Goal: Task Accomplishment & Management: Manage account settings

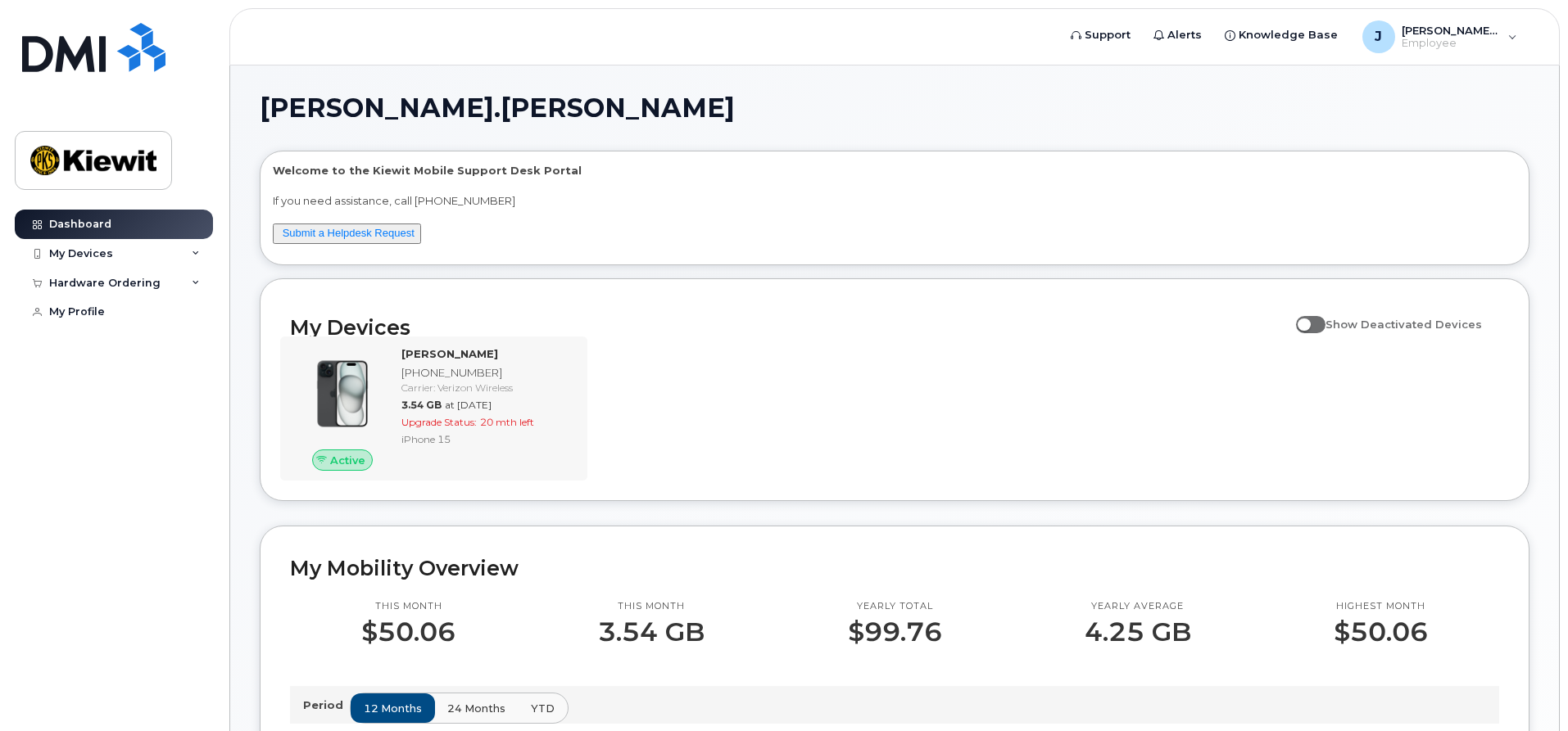
scroll to position [327, 0]
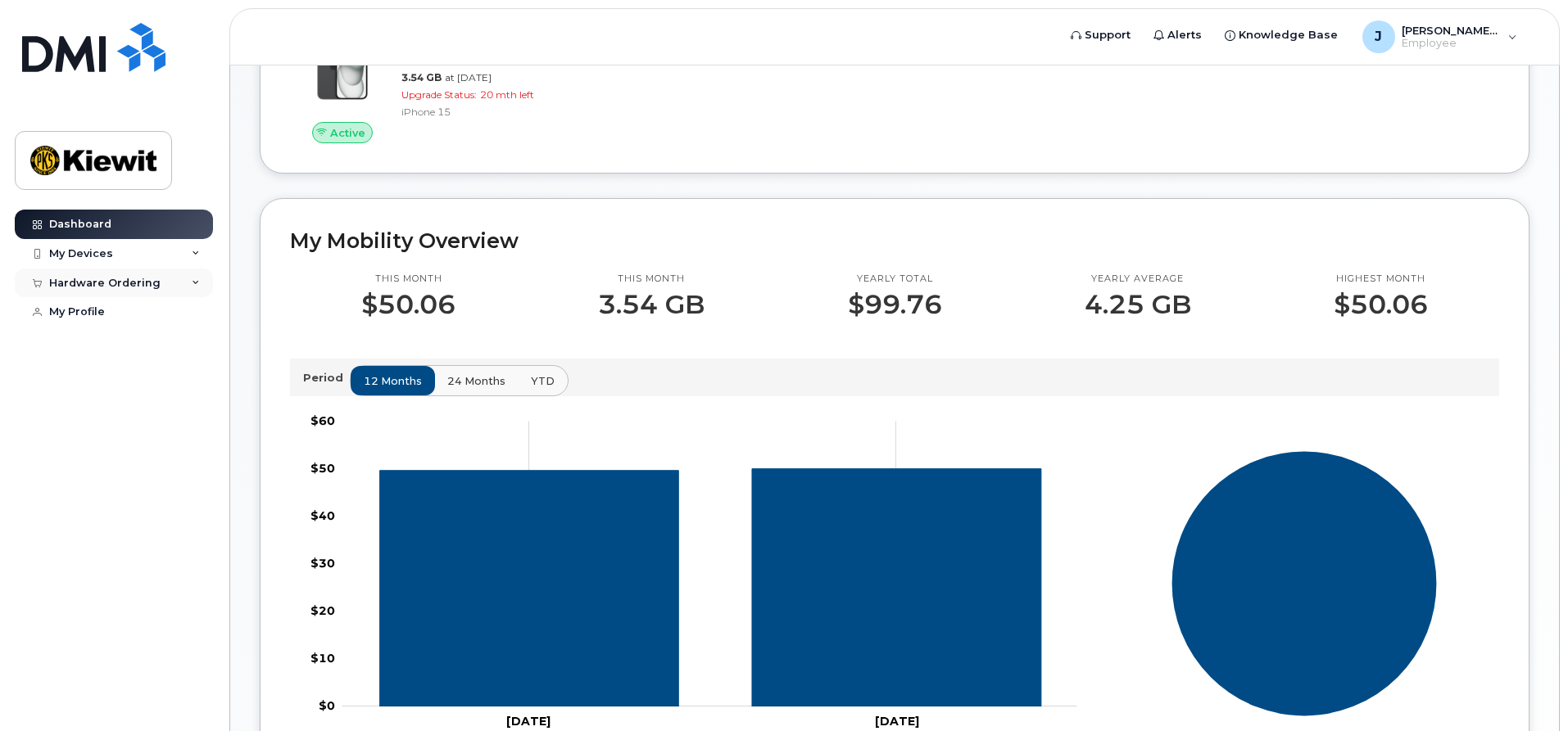
click at [82, 281] on div "Hardware Ordering" at bounding box center [104, 284] width 112 height 13
click at [83, 317] on div "My Orders" at bounding box center [85, 313] width 59 height 15
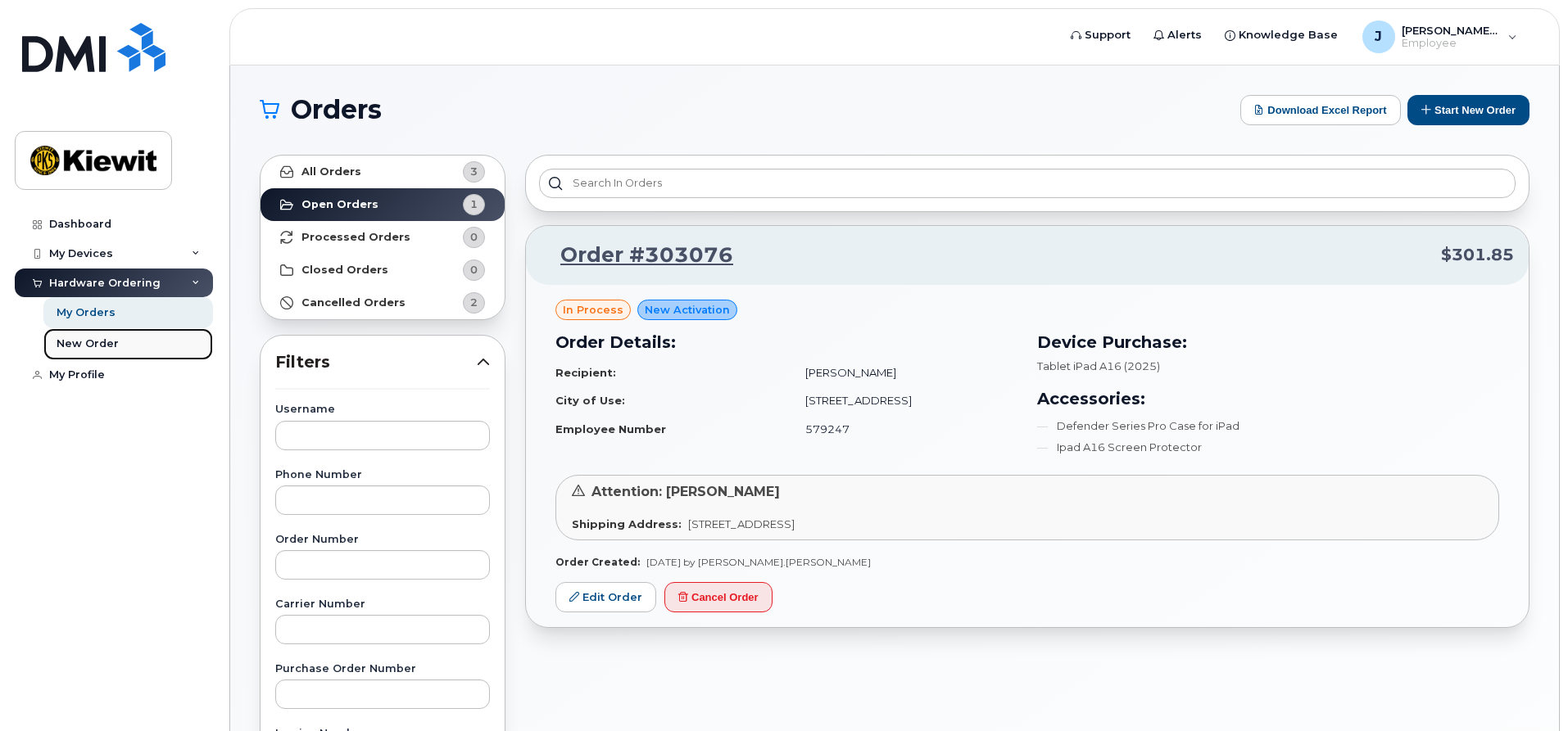
click at [93, 348] on div "New Order" at bounding box center [87, 344] width 62 height 15
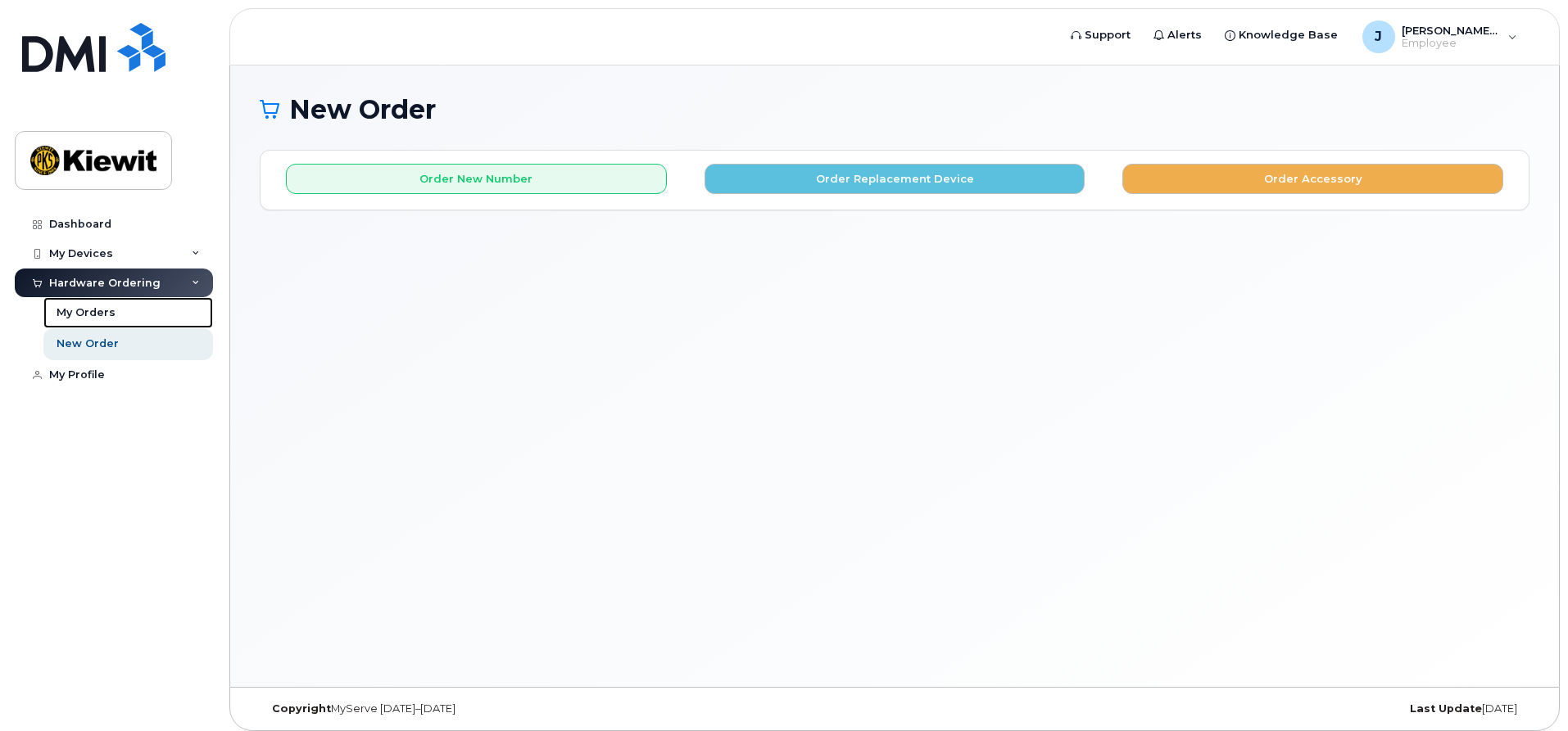
click at [84, 318] on div "My Orders" at bounding box center [85, 313] width 59 height 15
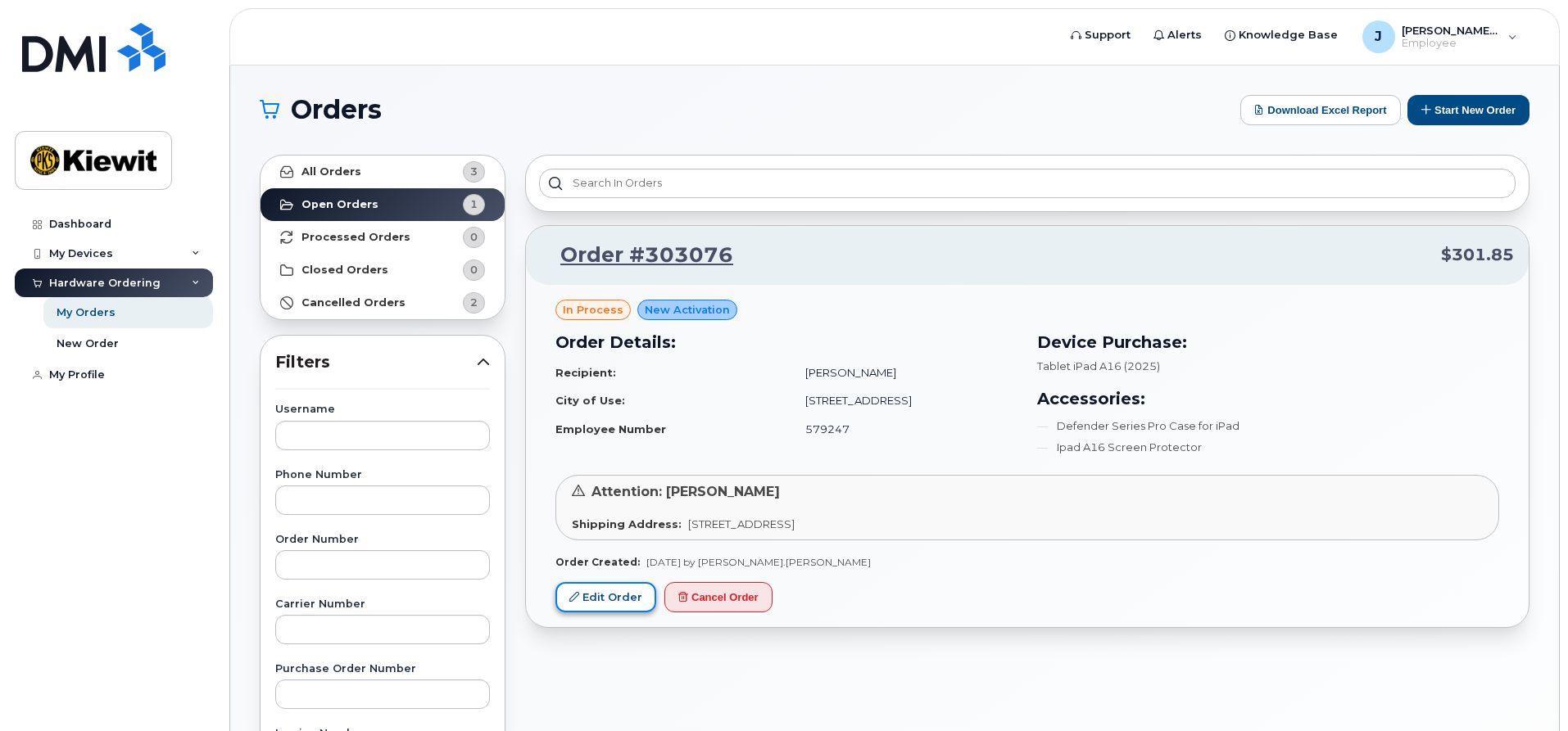
click at [592, 595] on link "Edit Order" at bounding box center [606, 597] width 101 height 31
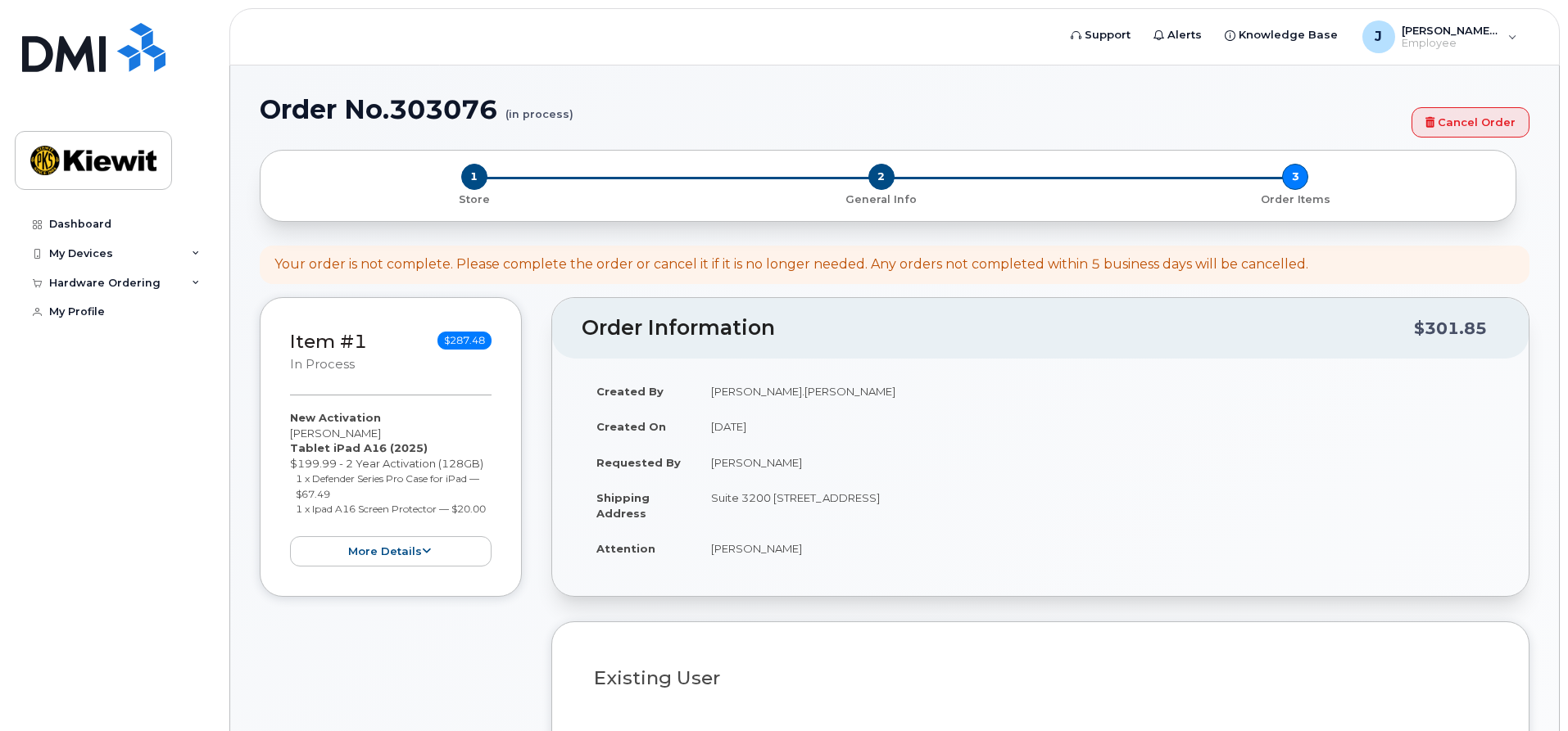
select select
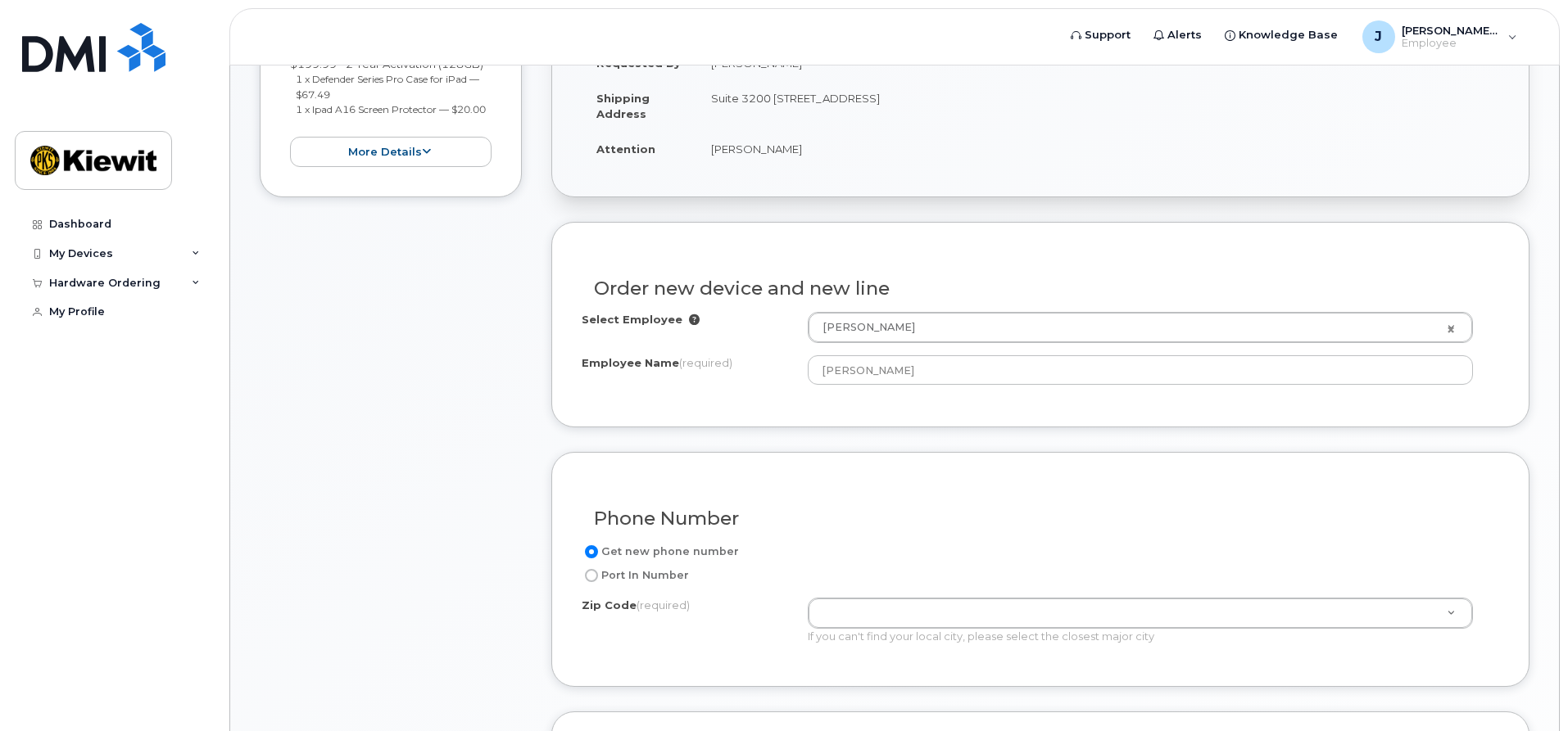
scroll to position [409, 0]
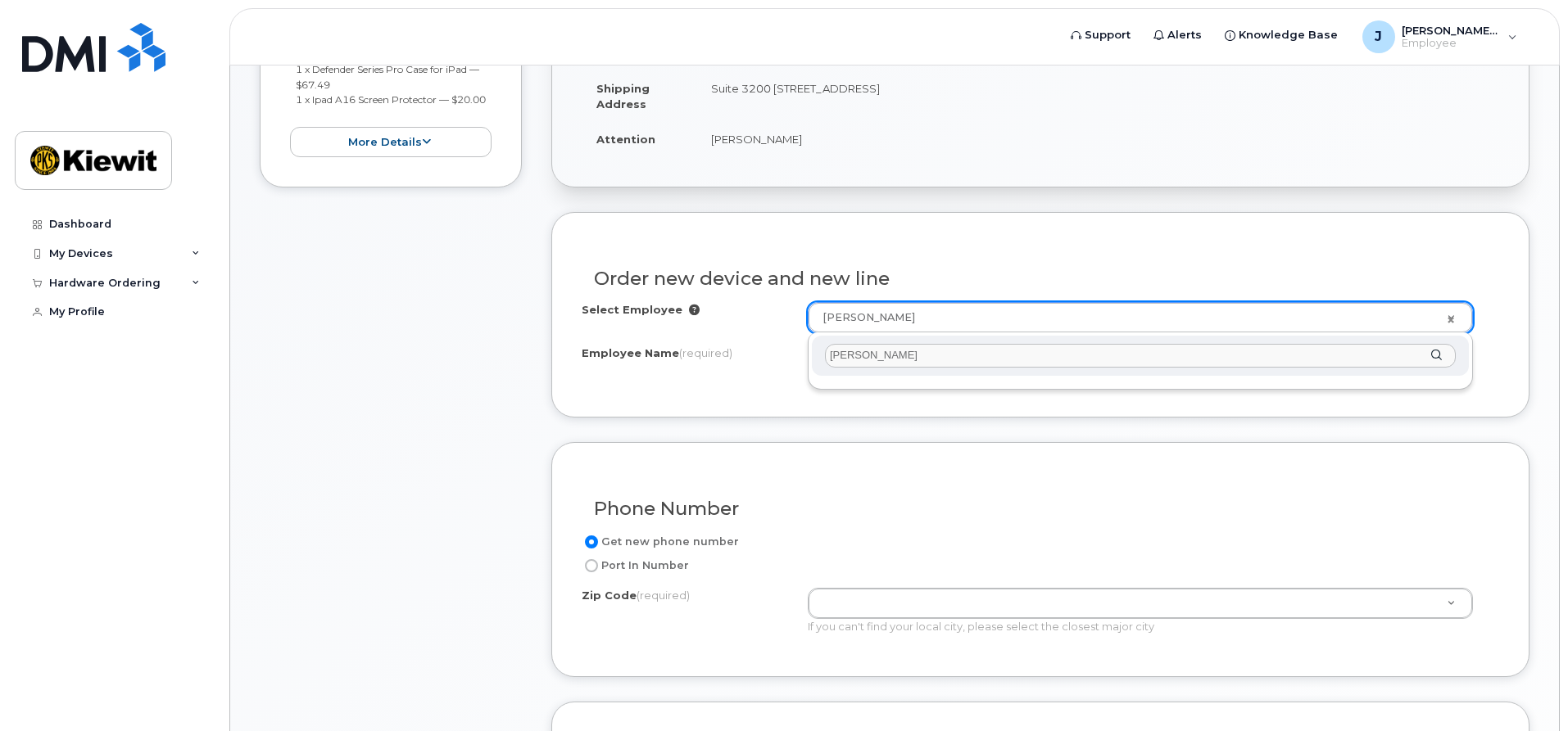
type input "[PERSON_NAME]"
click at [843, 360] on input "[PERSON_NAME]" at bounding box center [1140, 356] width 631 height 24
click at [935, 353] on input "Isaias Bentitez" at bounding box center [1140, 356] width 631 height 24
click at [921, 363] on input "Isaias Bentitez" at bounding box center [1140, 356] width 631 height 24
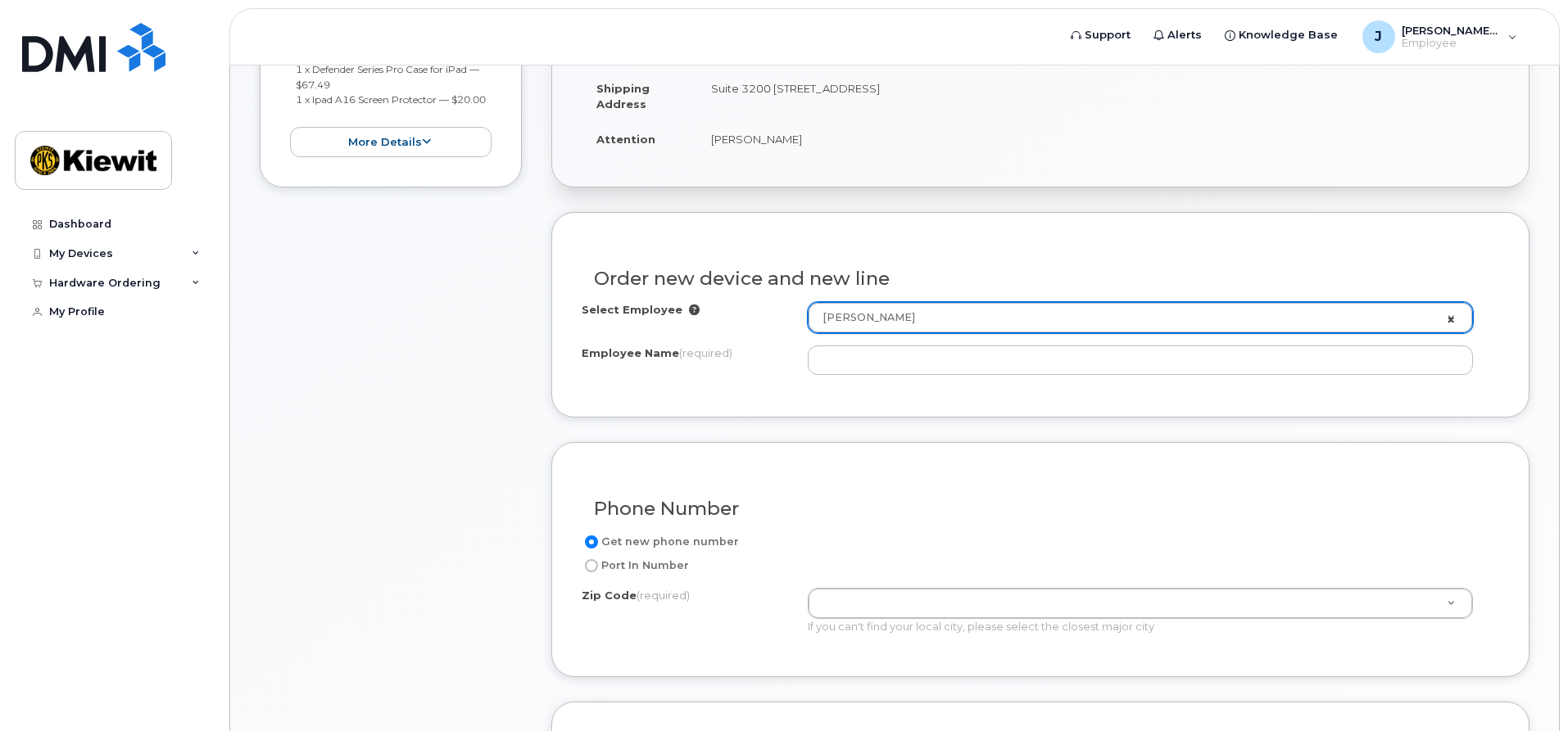
click at [1452, 317] on link "[PERSON_NAME]" at bounding box center [1140, 318] width 663 height 30
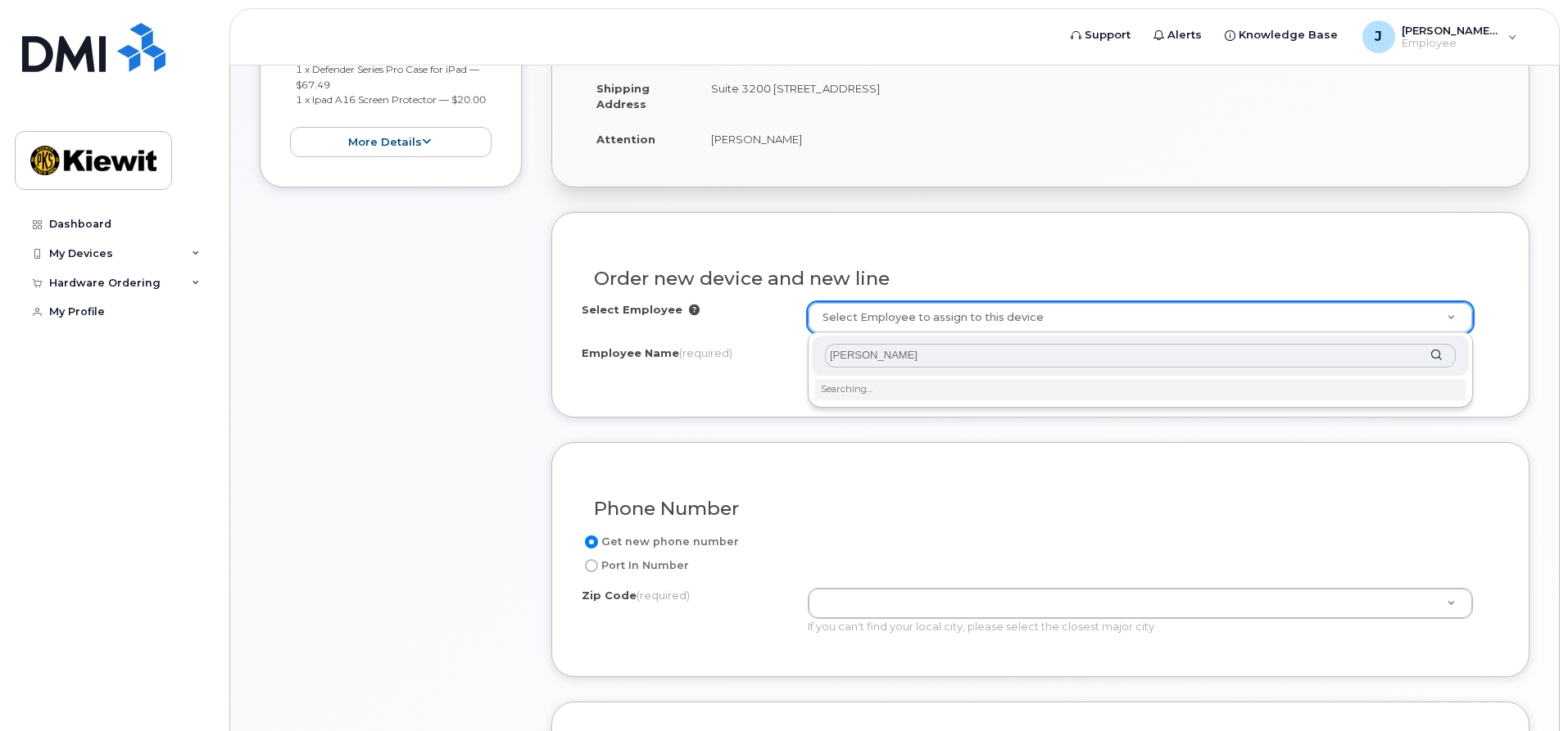
type input "[PERSON_NAME]"
type input "2163828"
type input "Isaias Benitez"
type input "25400 Tamiami Trail"
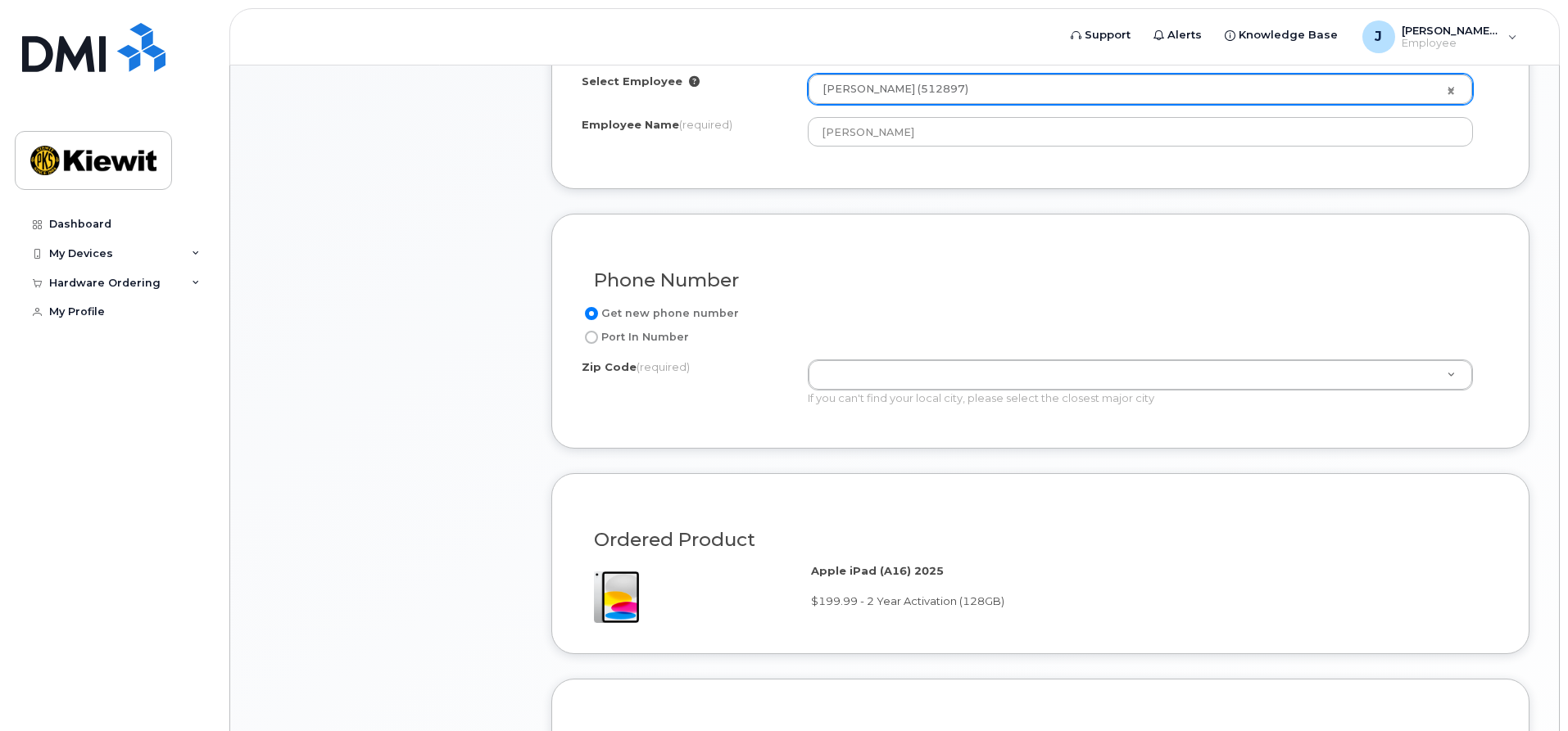
scroll to position [737, 0]
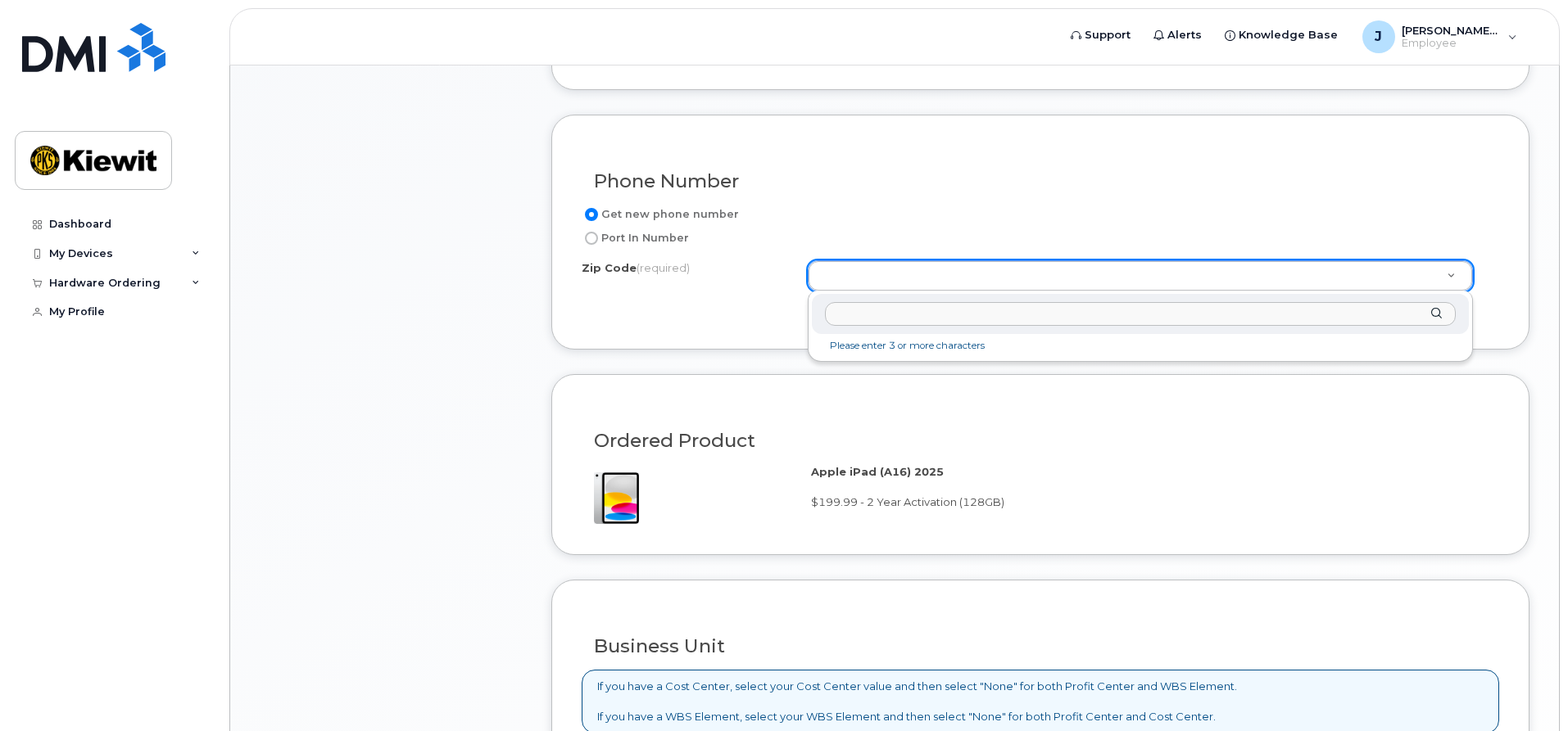
click at [935, 312] on input "Zip Code (required)" at bounding box center [1140, 313] width 631 height 24
type input "33309"
type input "33309 (Fort Lauderdale, FL)"
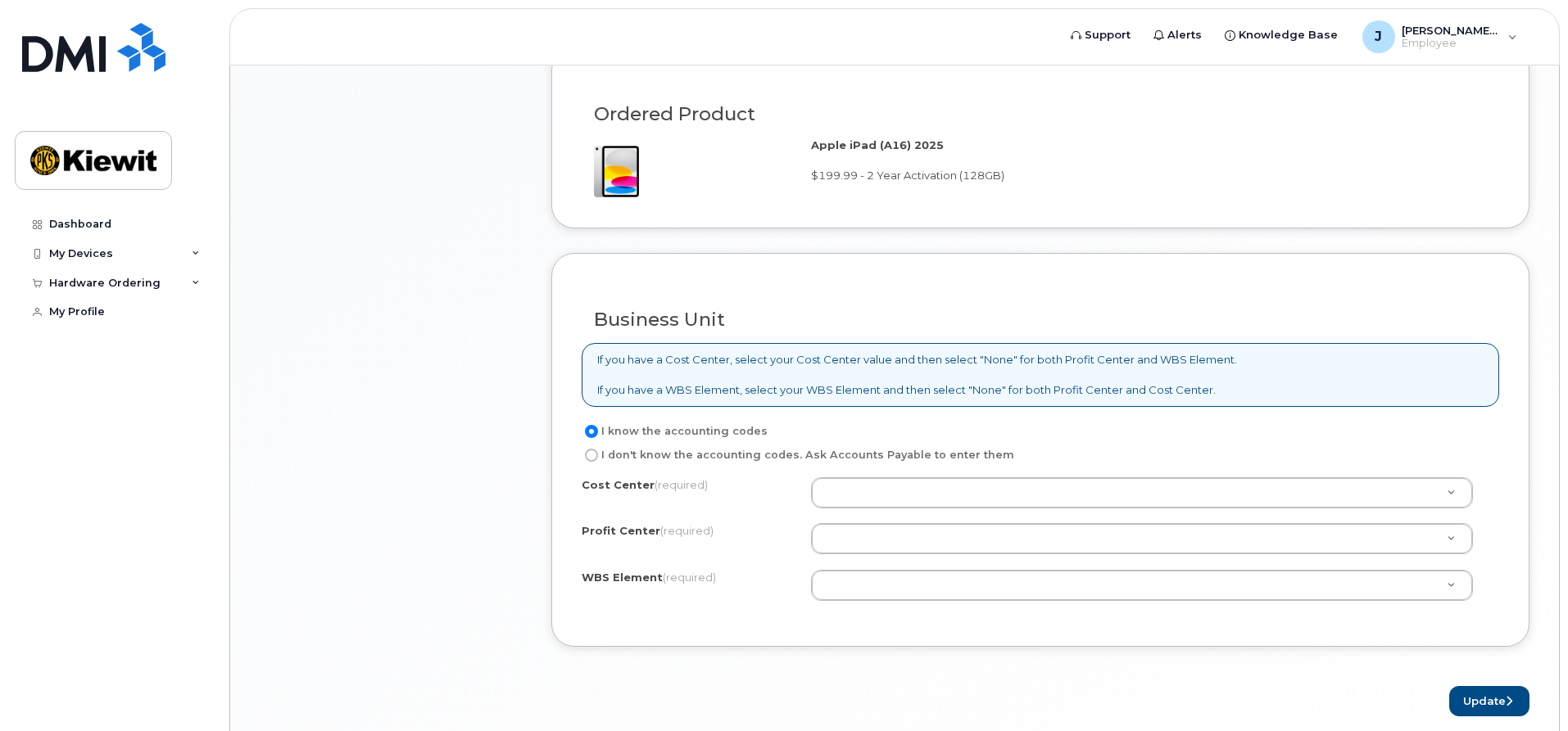
scroll to position [1065, 0]
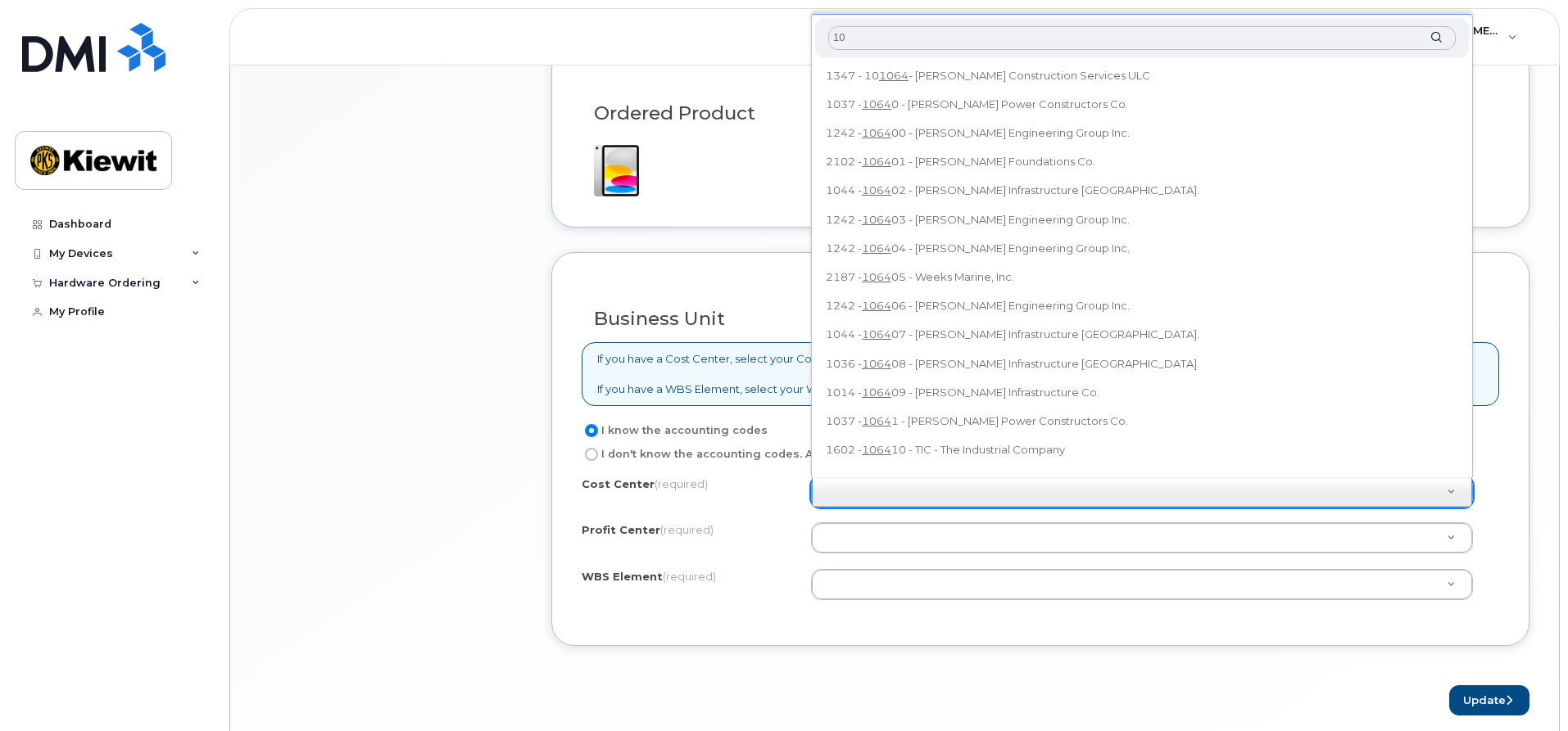
type input "1"
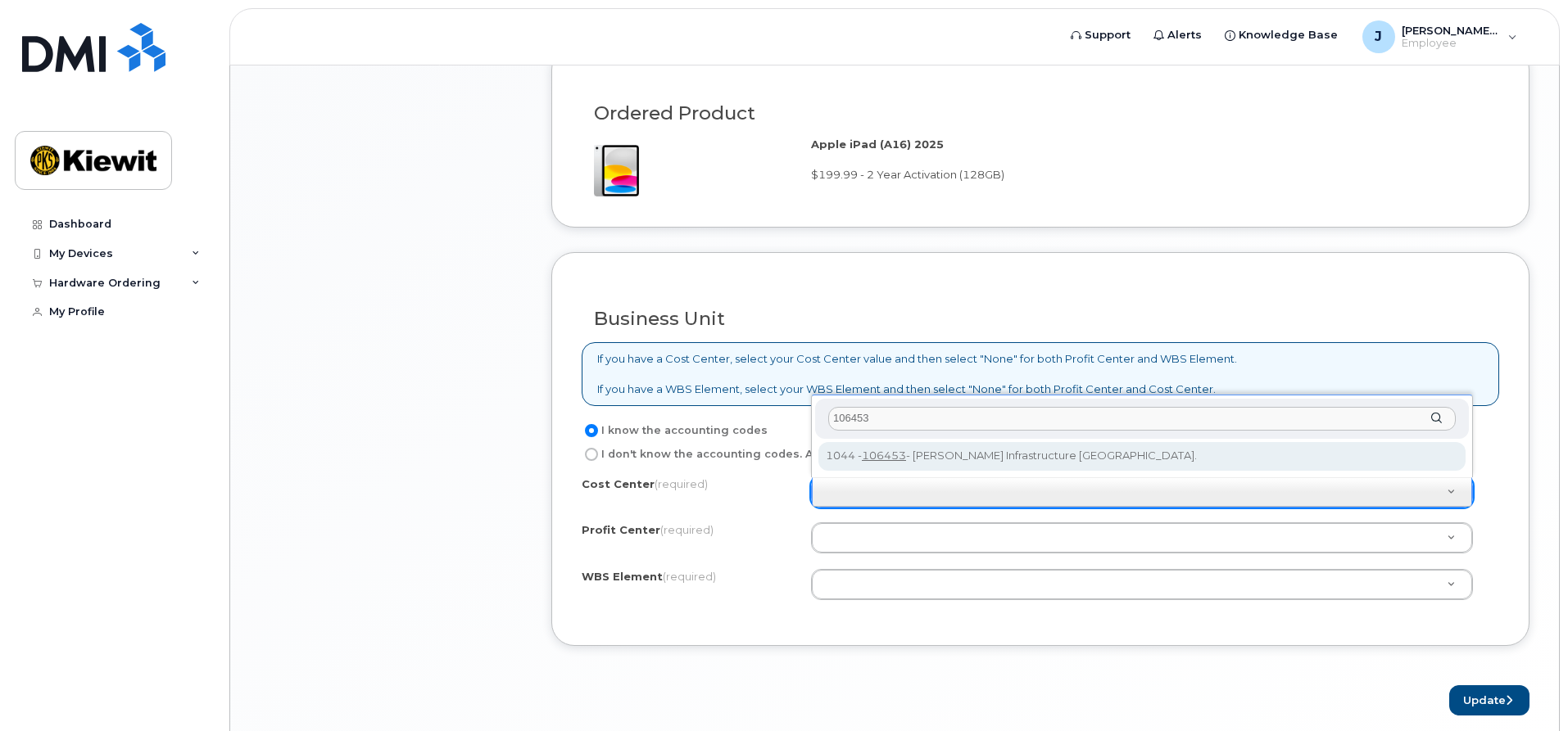
type input "106453"
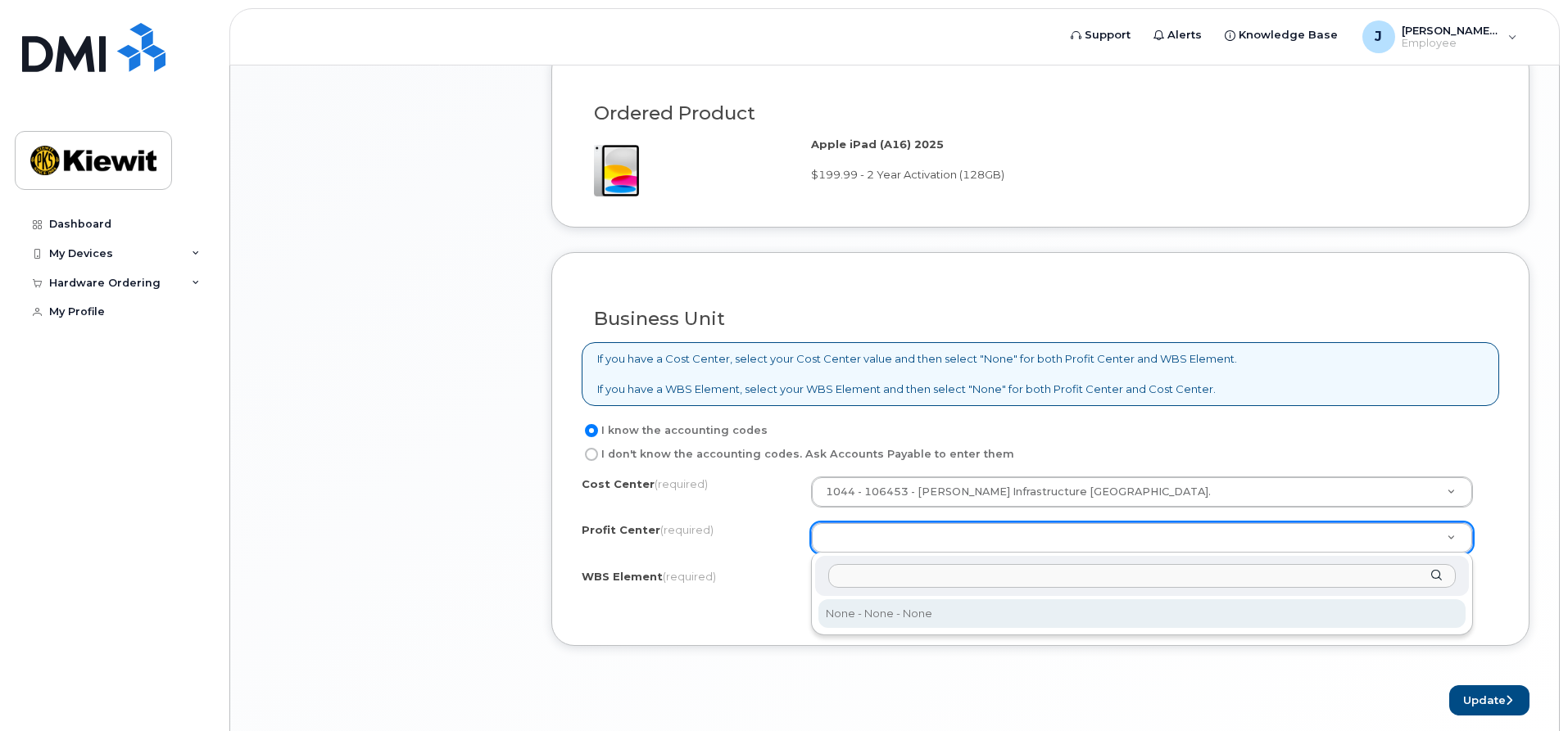
select select "None"
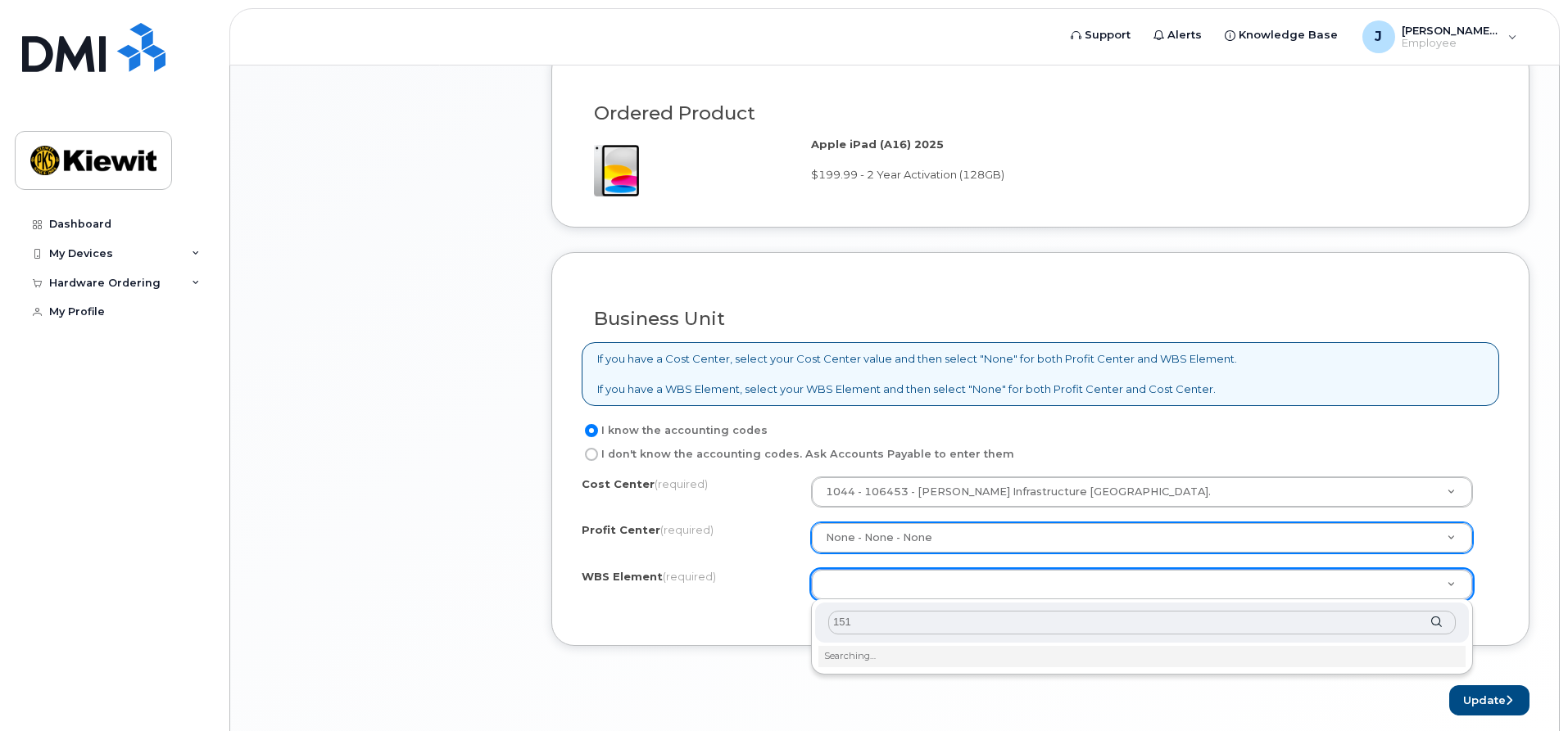
type input "1518"
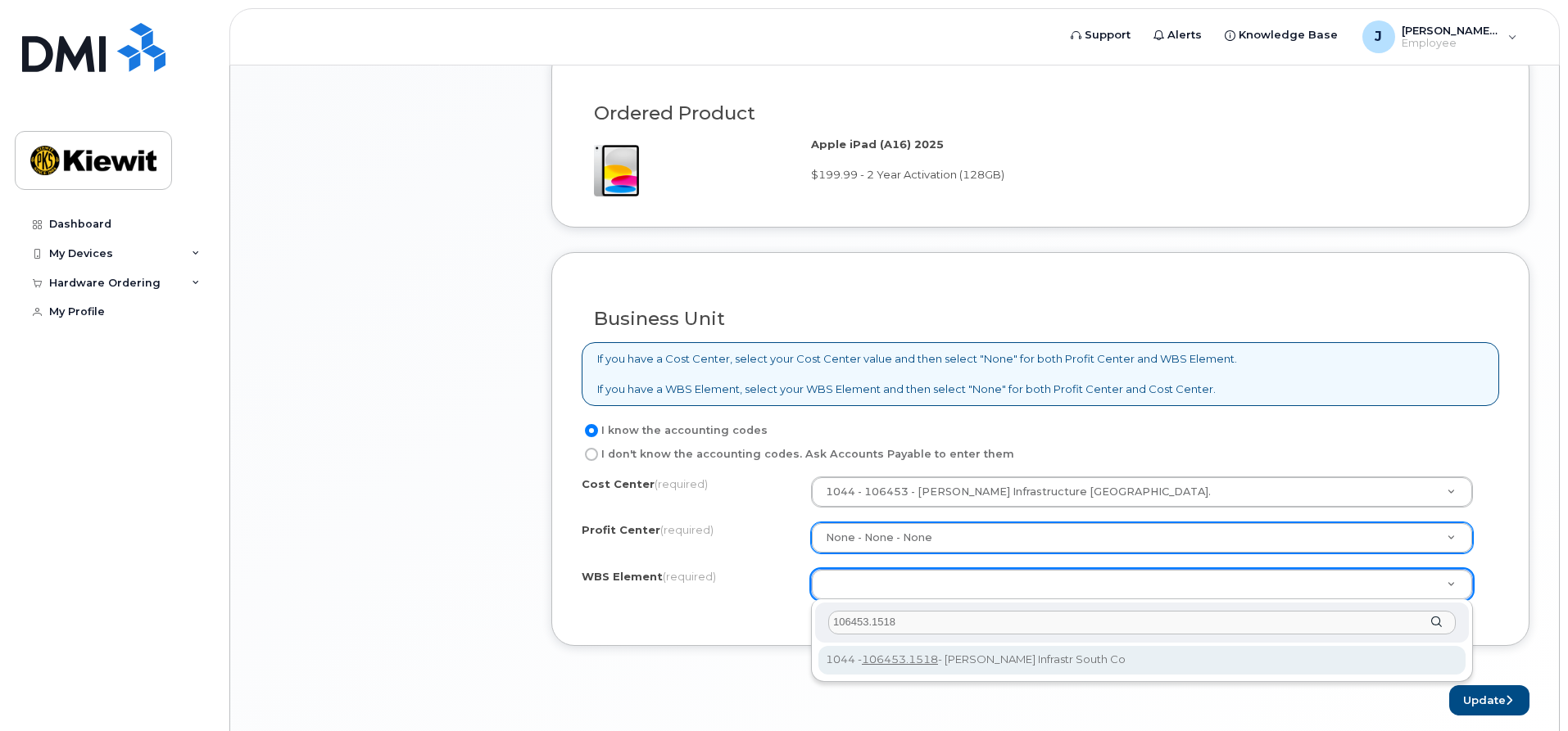
type input "106453.1518"
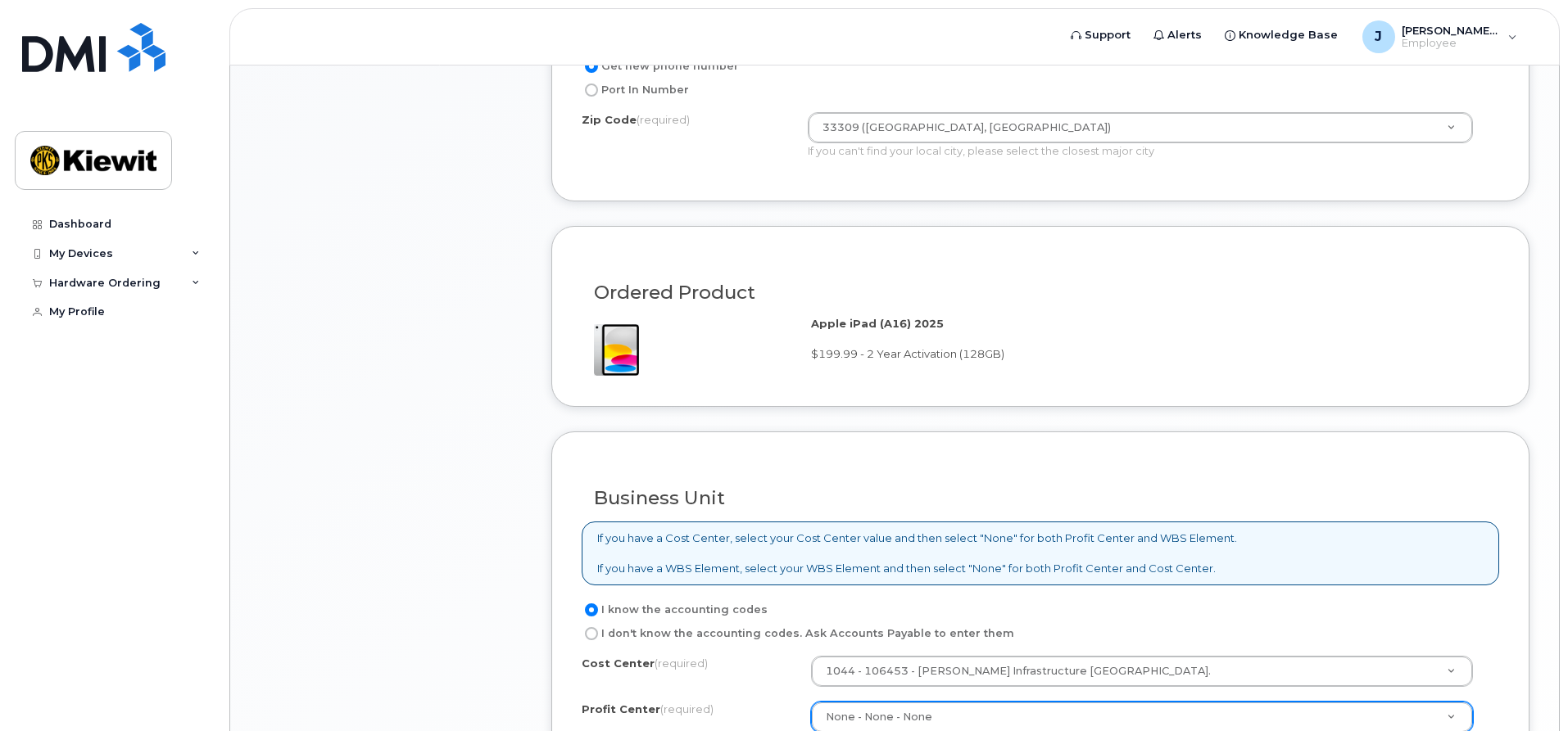
scroll to position [1131, 0]
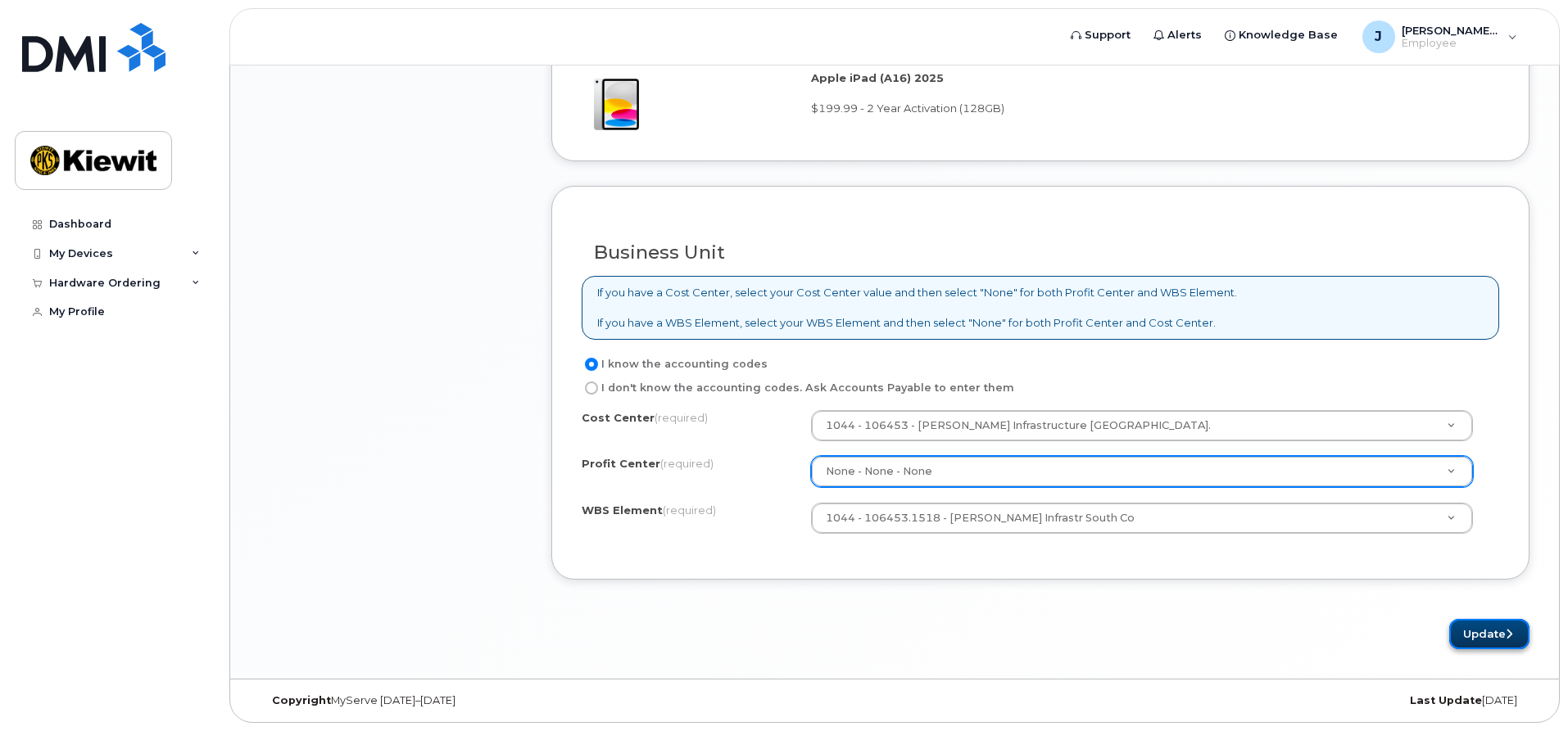
click at [1485, 628] on button "Update" at bounding box center [1489, 634] width 80 height 31
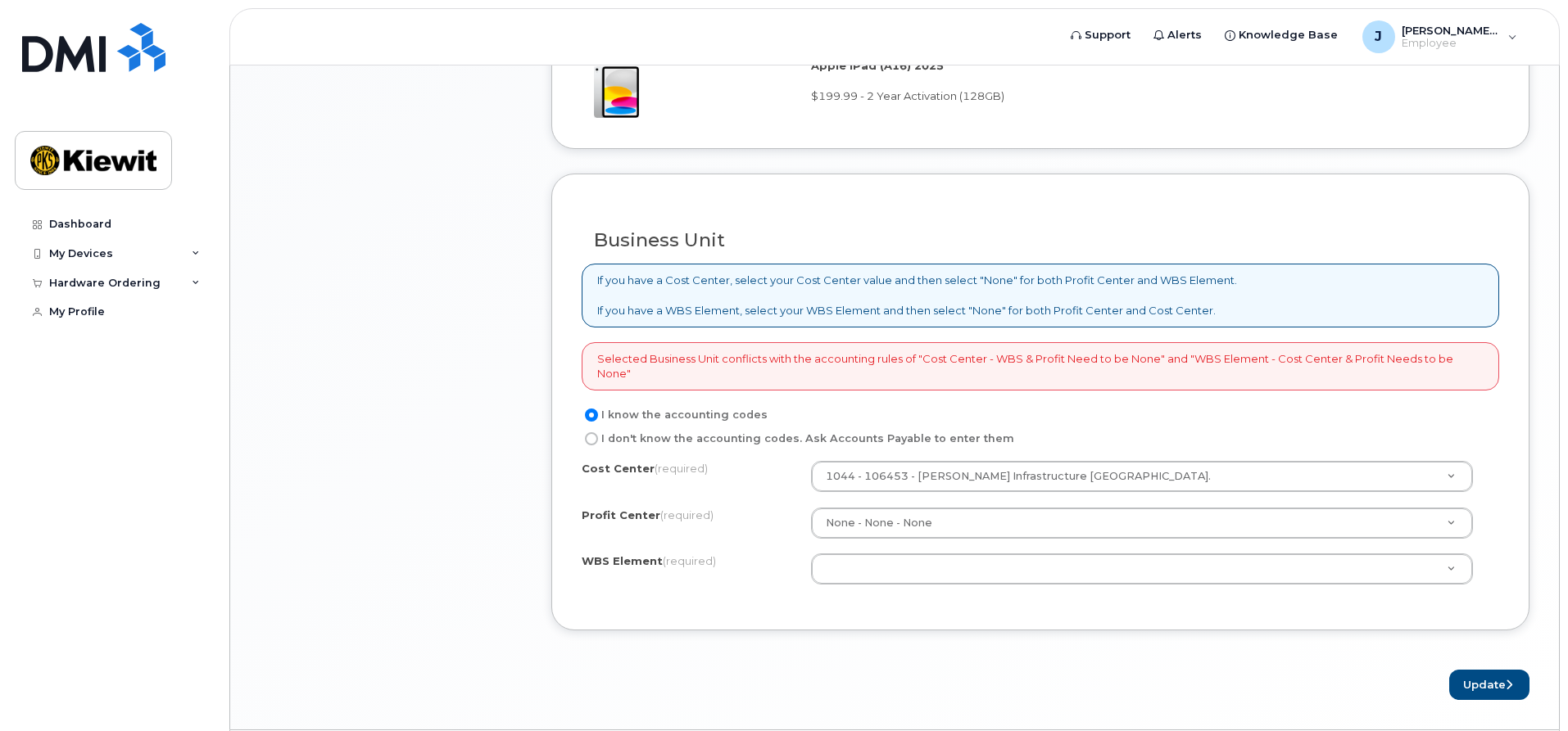
scroll to position [1147, 0]
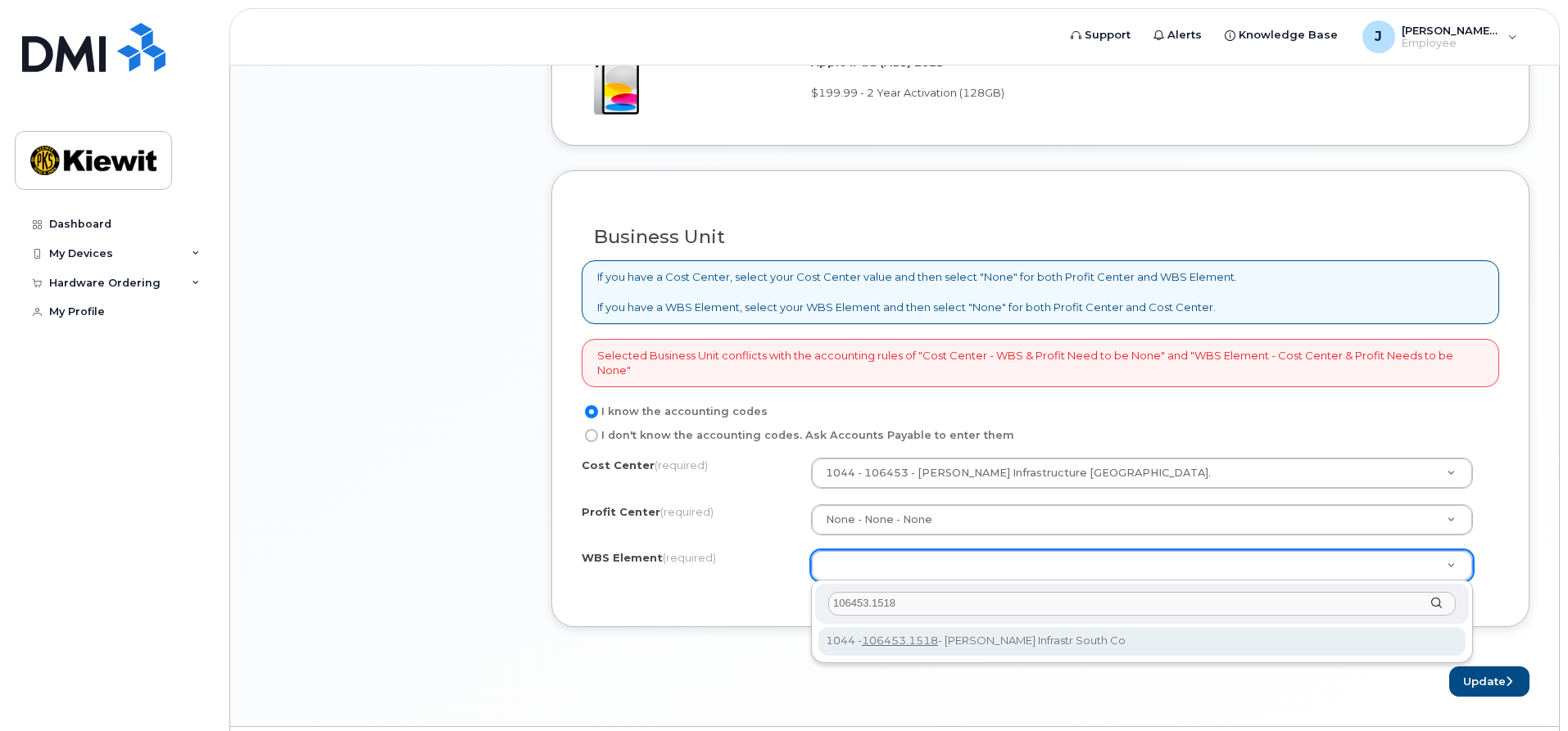
type input "106453.1518"
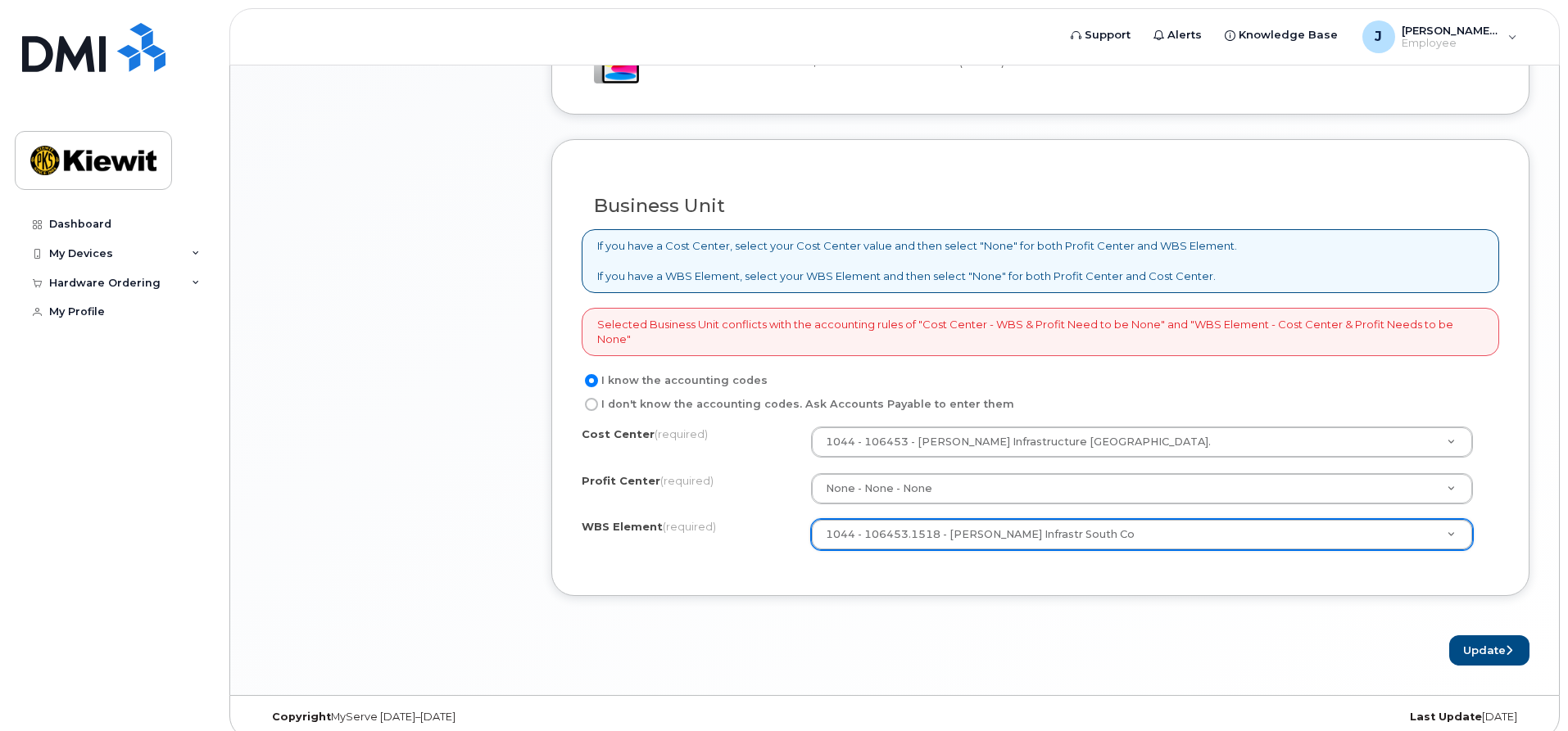
scroll to position [1194, 0]
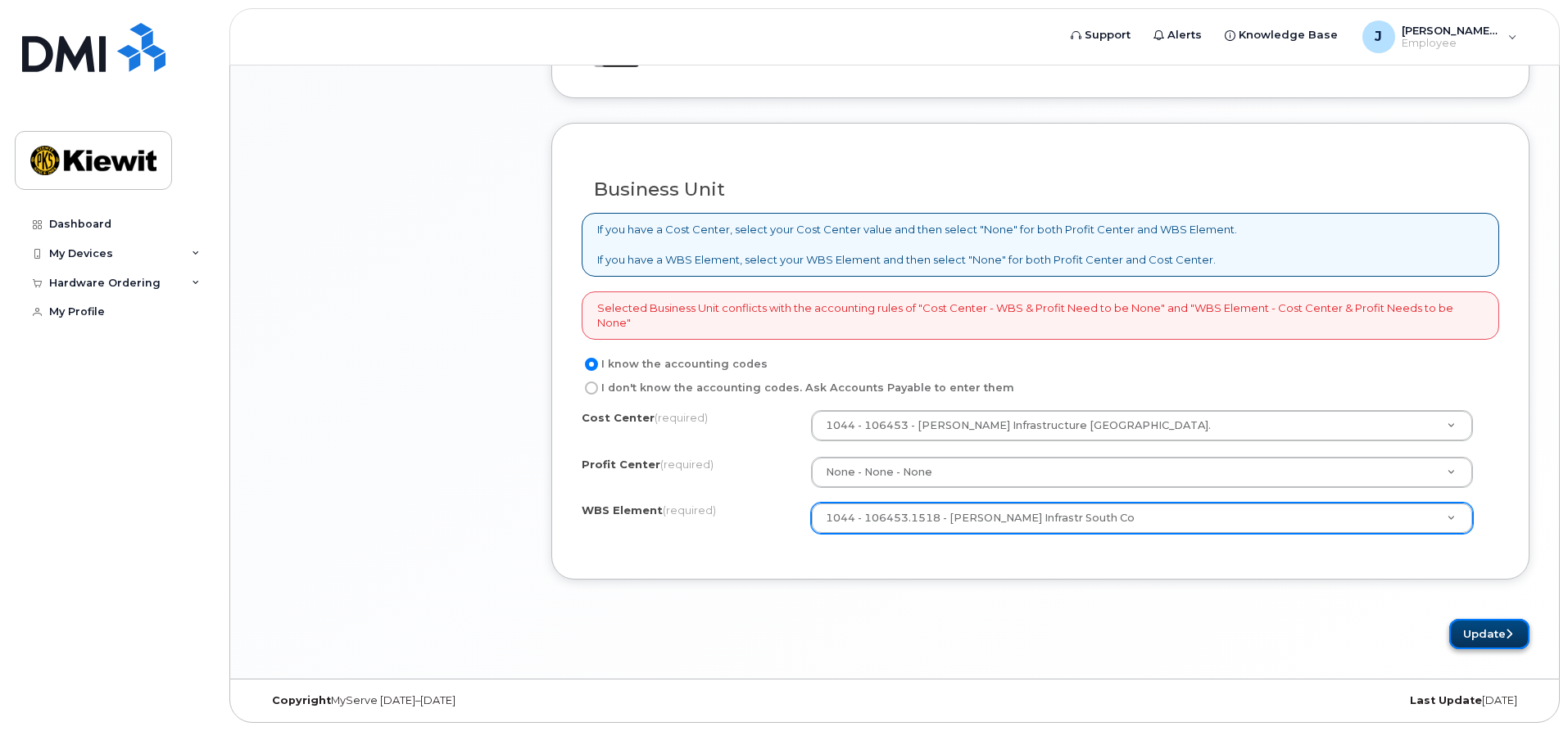
click at [1479, 638] on button "Update" at bounding box center [1489, 634] width 80 height 31
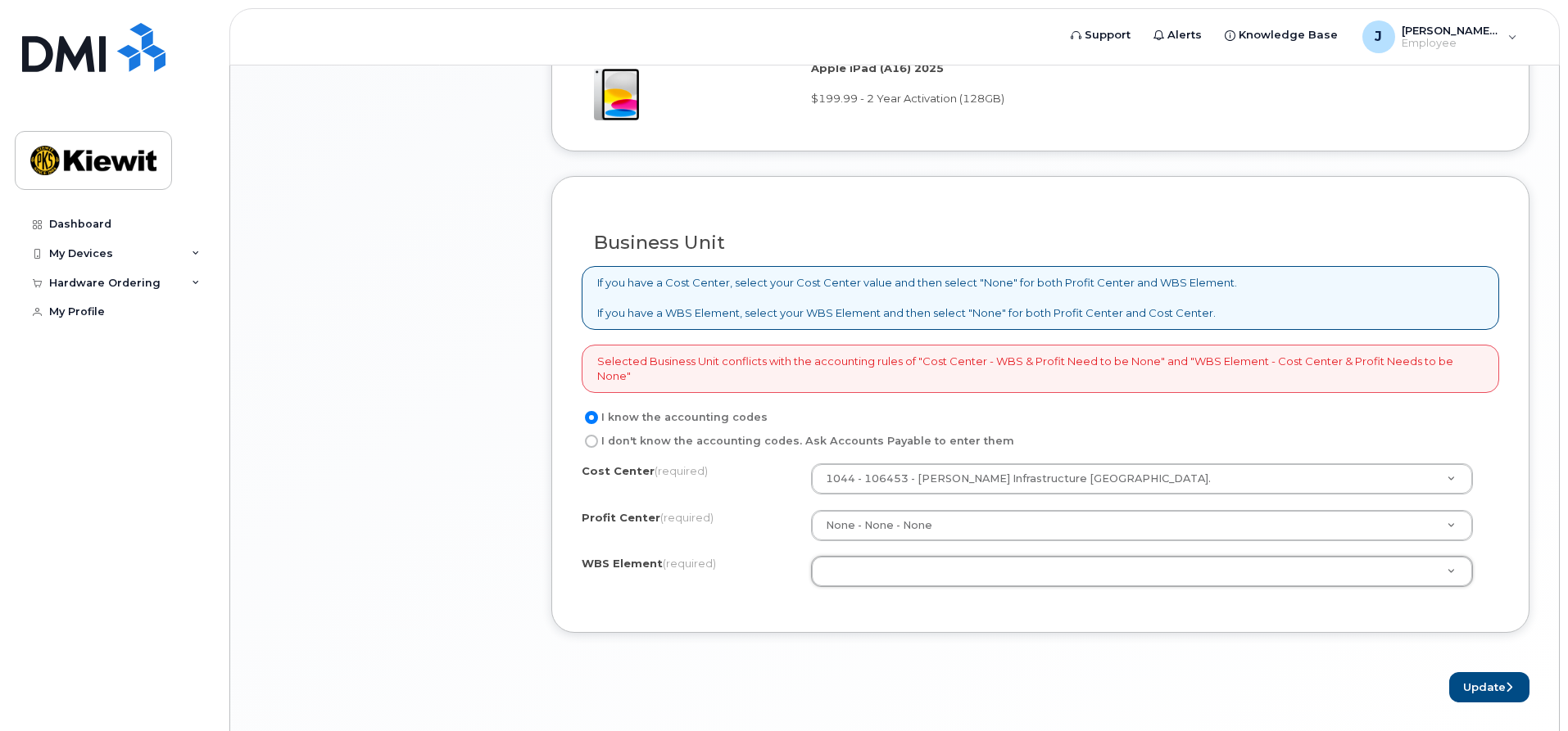
scroll to position [1147, 0]
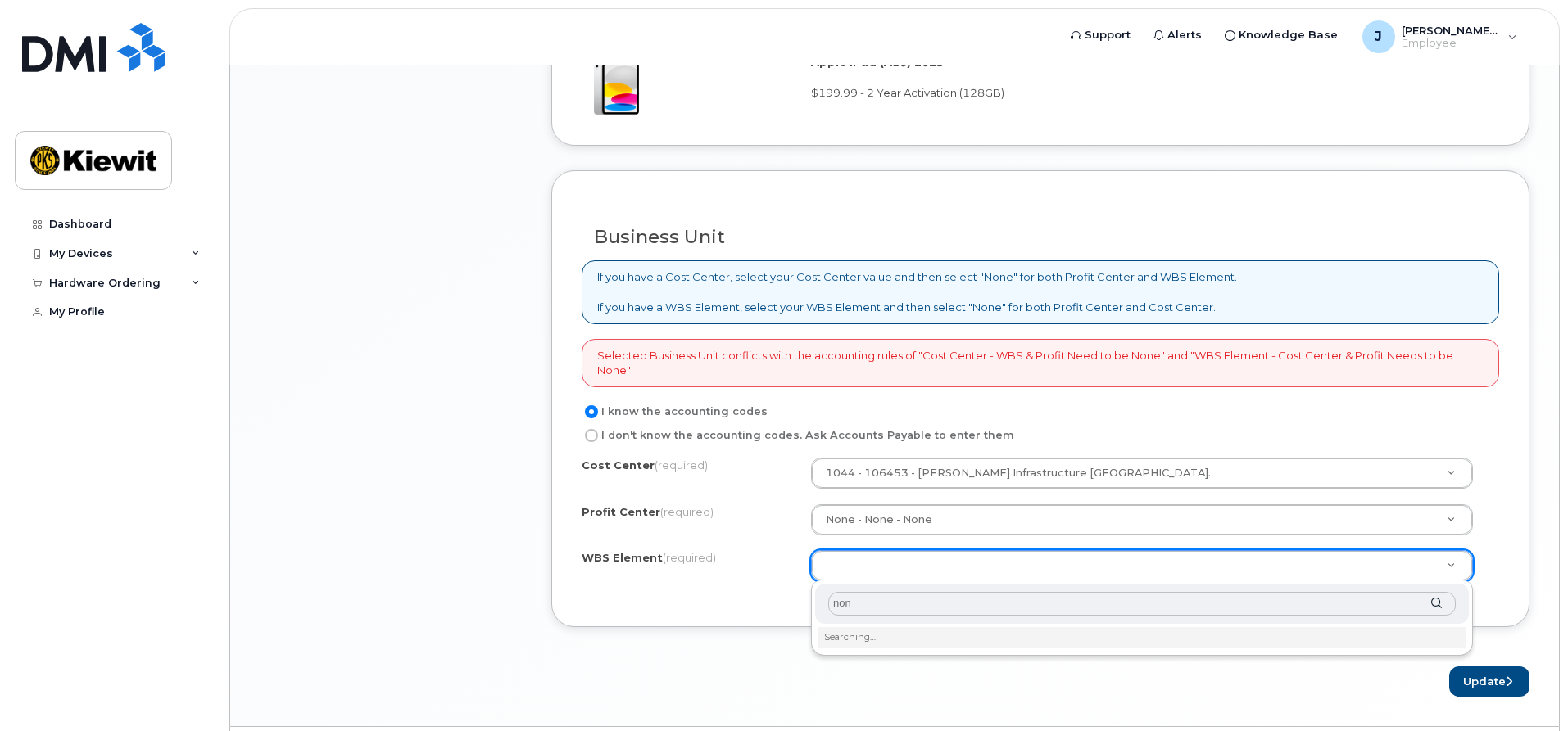
type input "none"
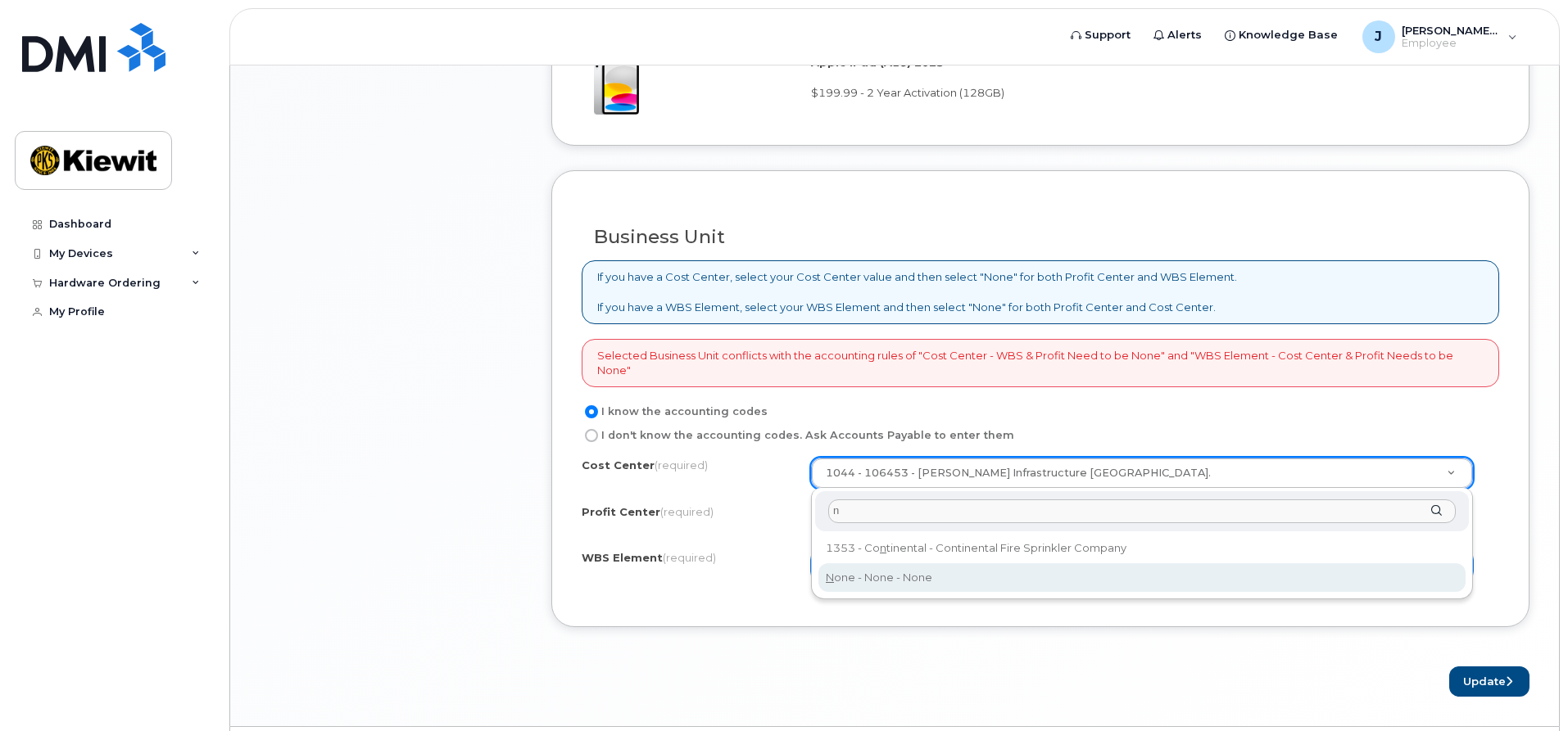
type input "n"
type input "None"
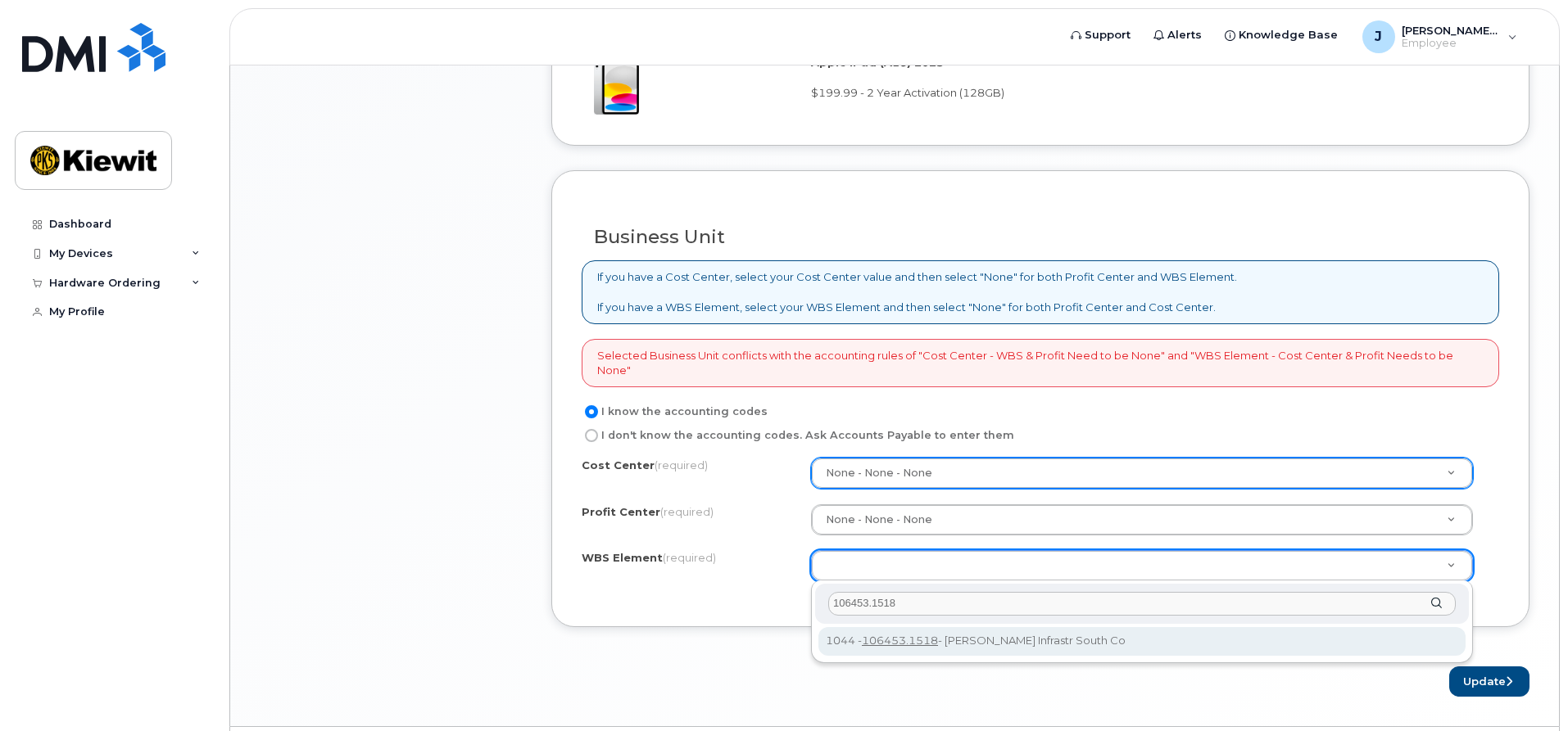
type input "106453.1518"
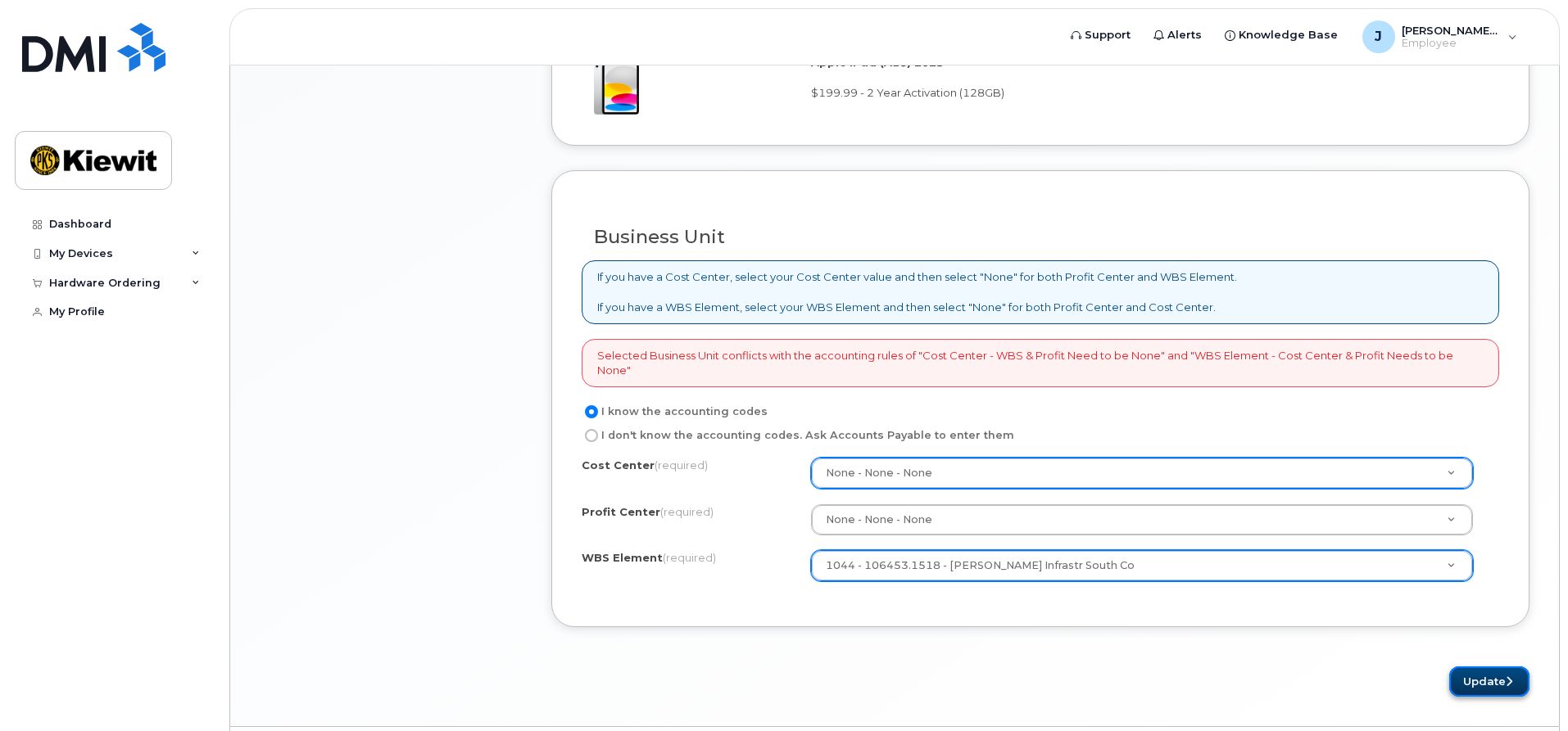
click at [1469, 677] on button "Update" at bounding box center [1489, 681] width 80 height 31
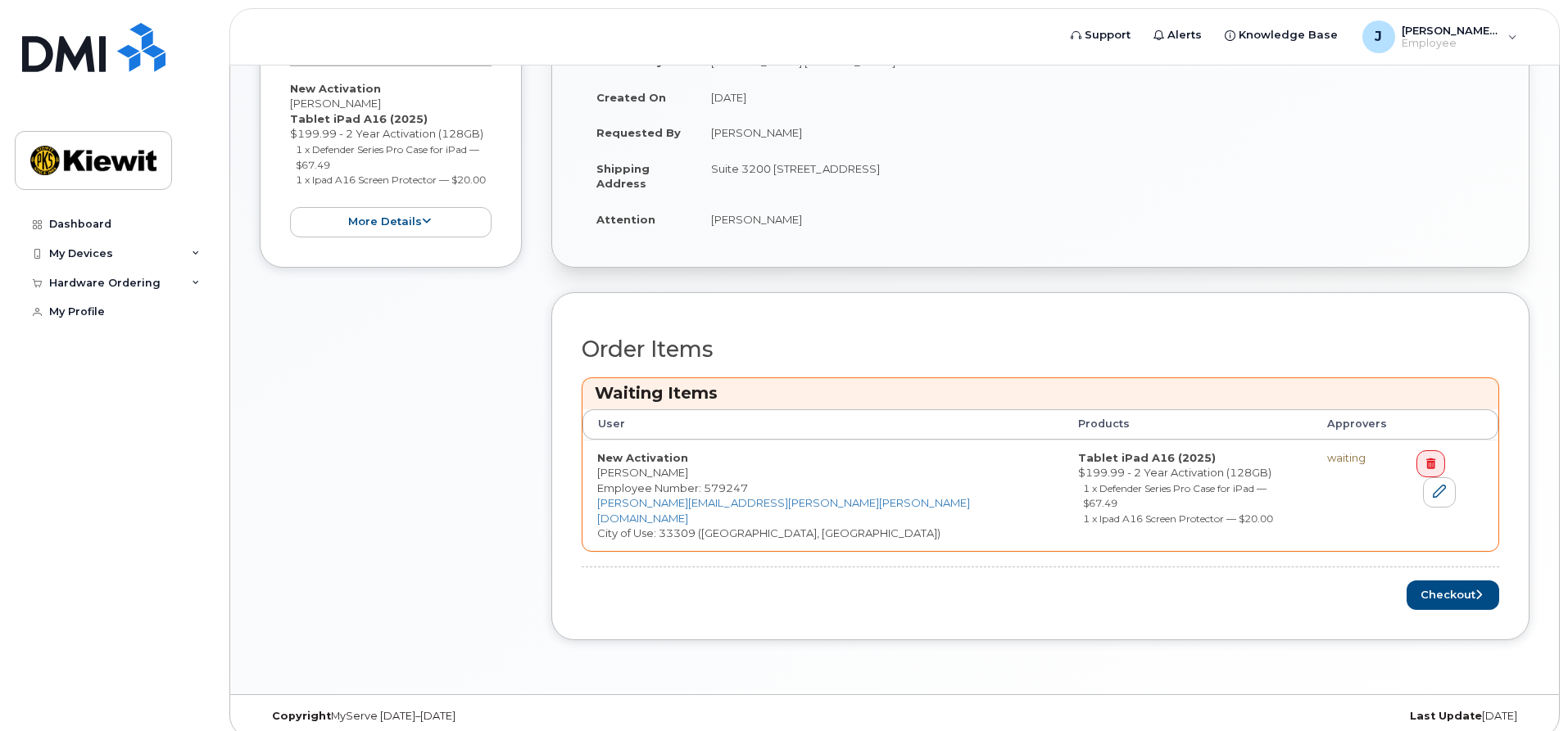
scroll to position [400, 0]
click at [1446, 484] on icon at bounding box center [1439, 490] width 13 height 13
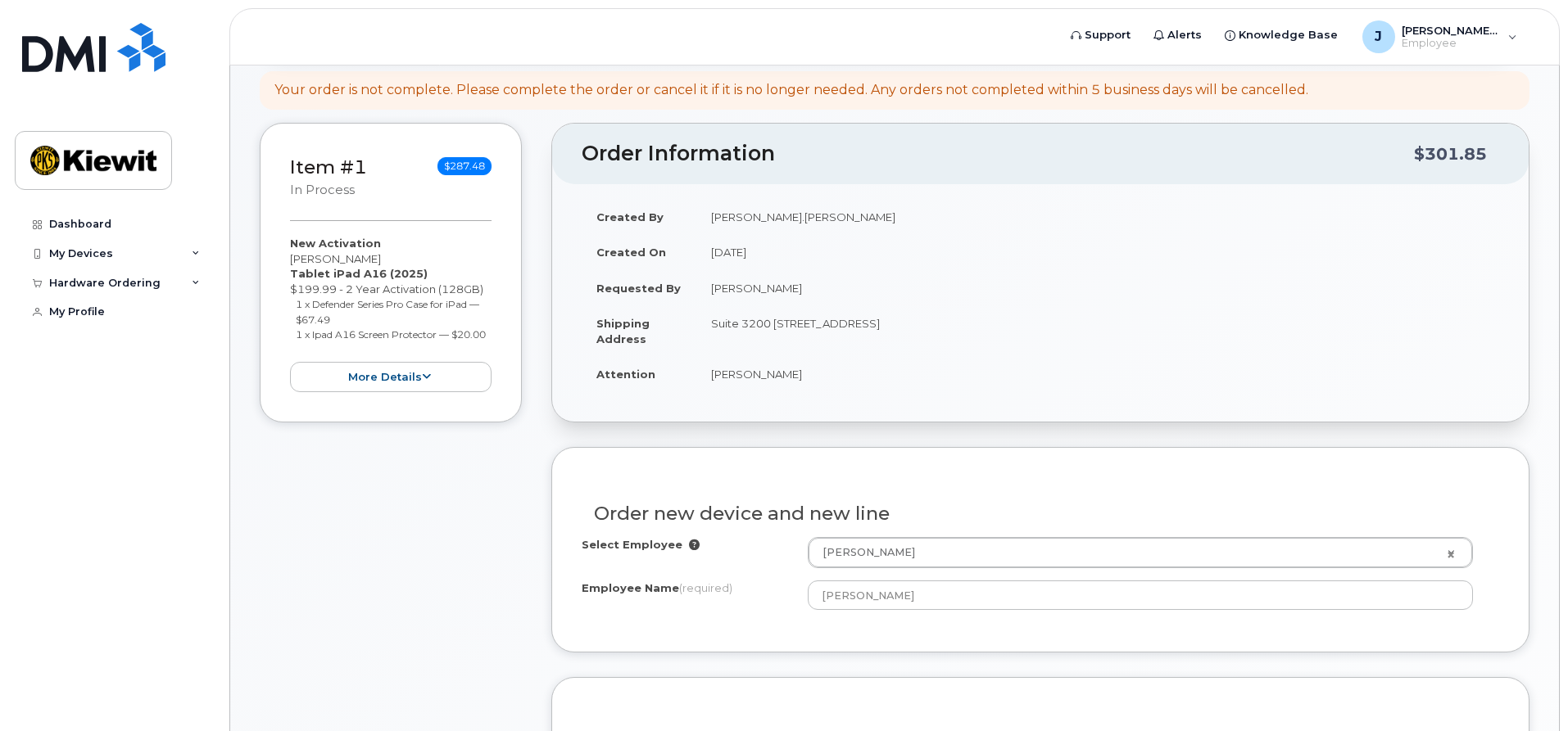
scroll to position [246, 0]
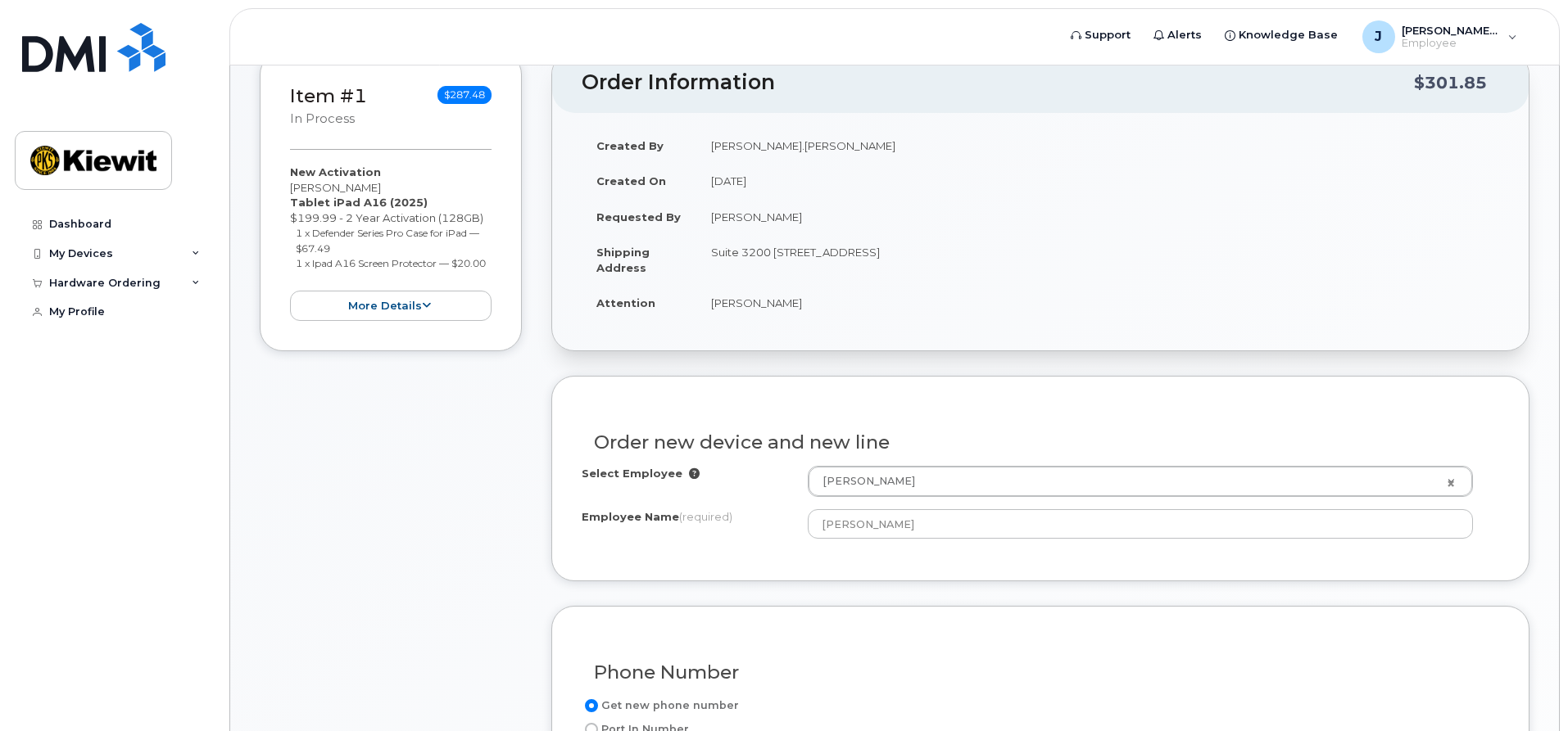
click at [725, 141] on td "[PERSON_NAME].[PERSON_NAME]" at bounding box center [1097, 146] width 803 height 36
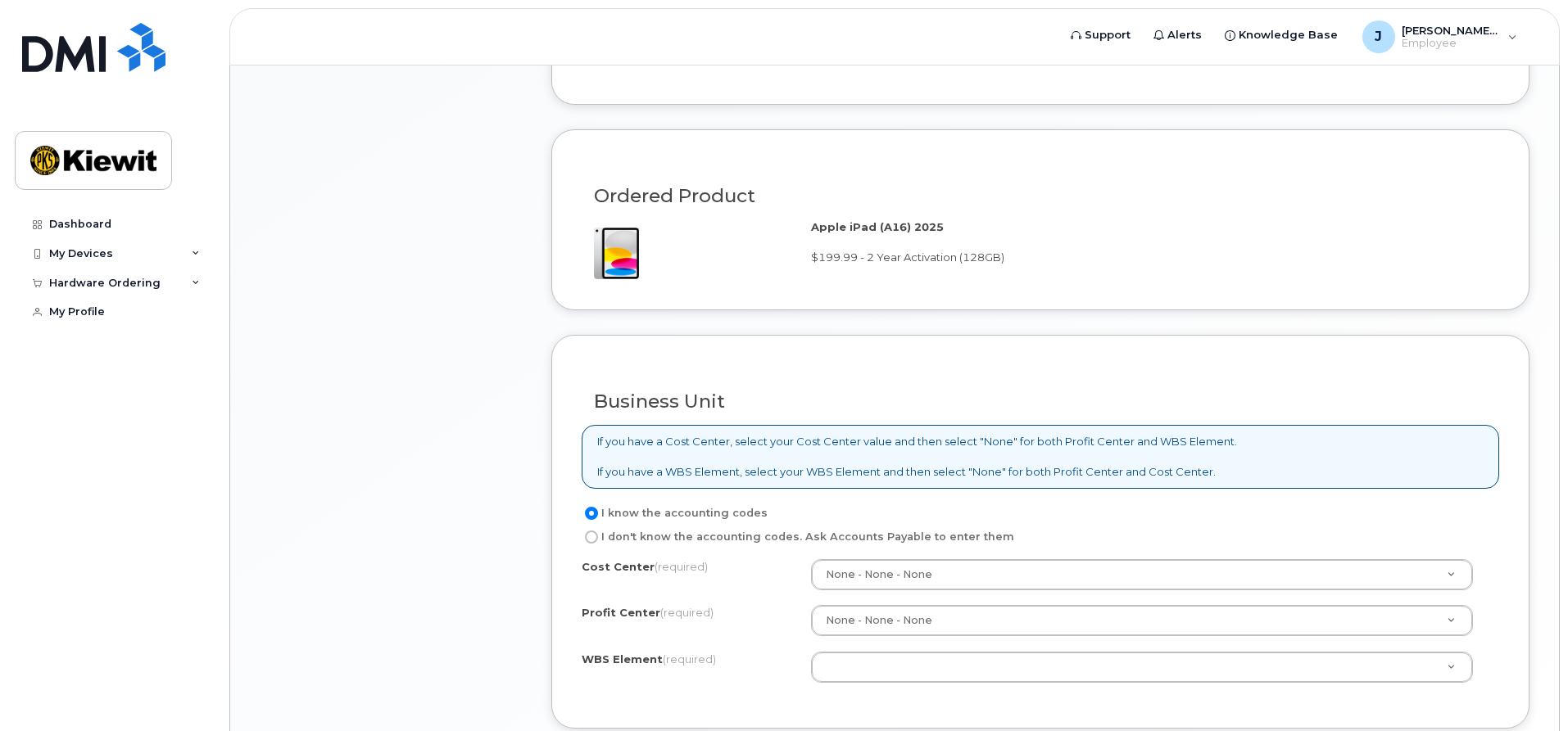
scroll to position [1131, 0]
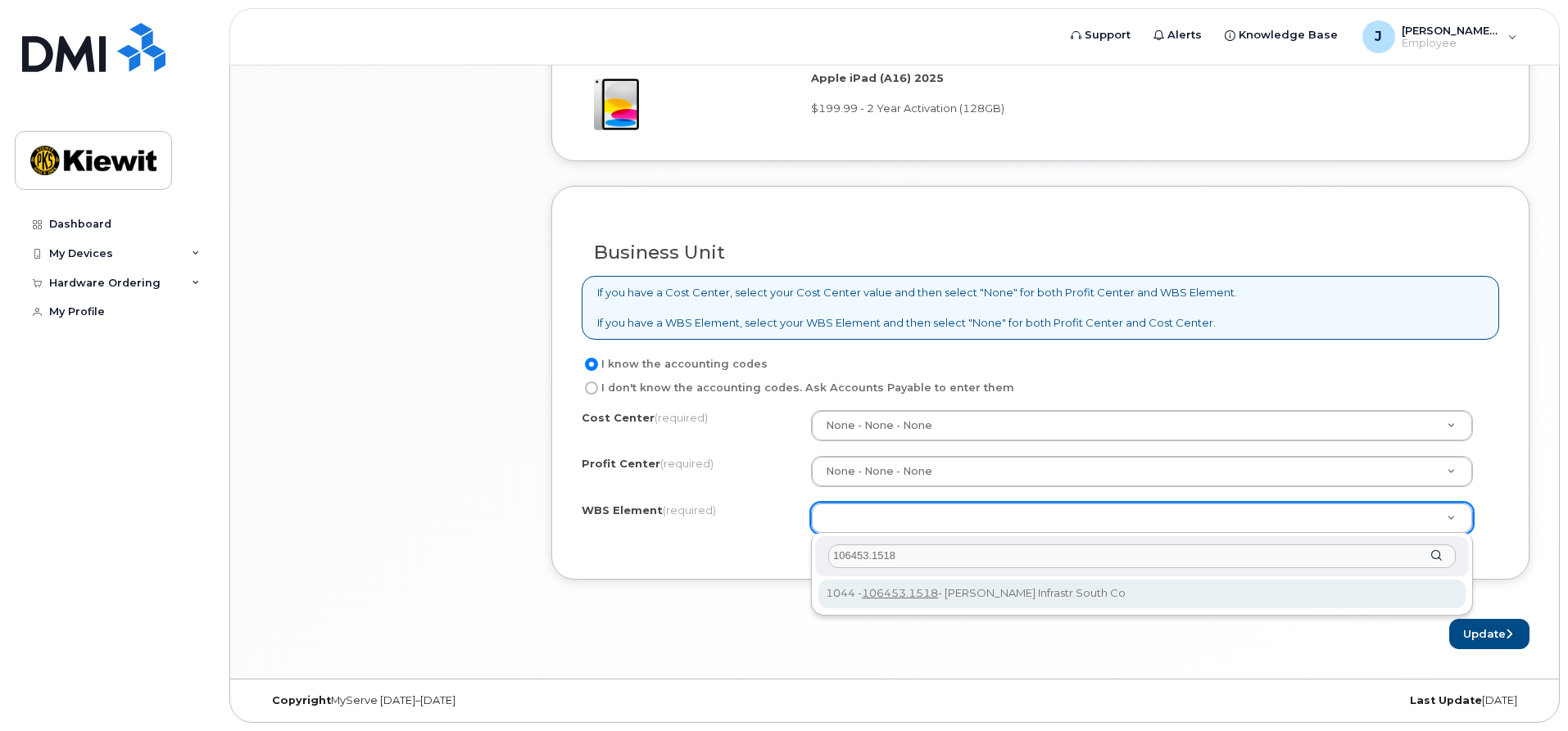
type input "106453.1518"
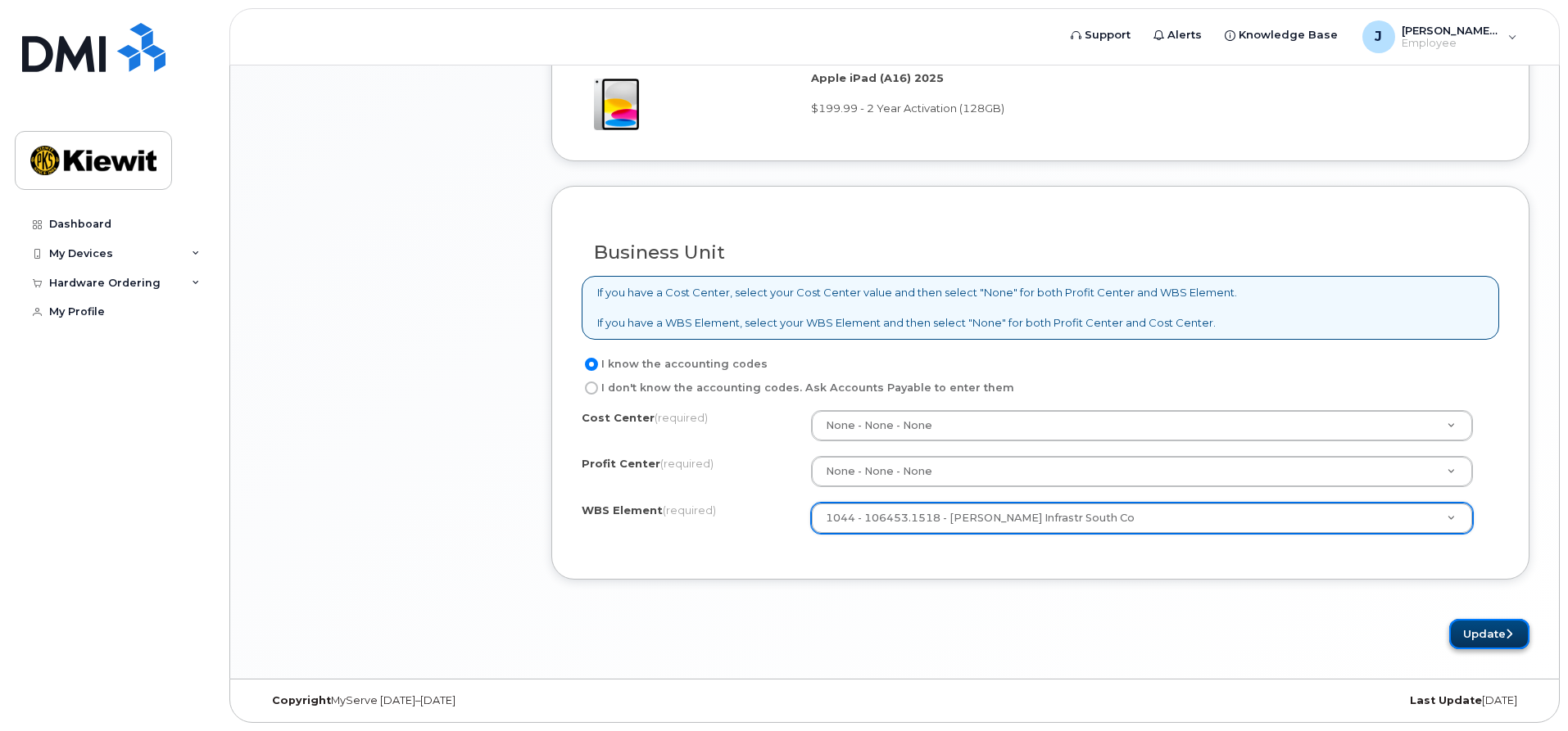
click at [1491, 626] on button "Update" at bounding box center [1489, 634] width 80 height 31
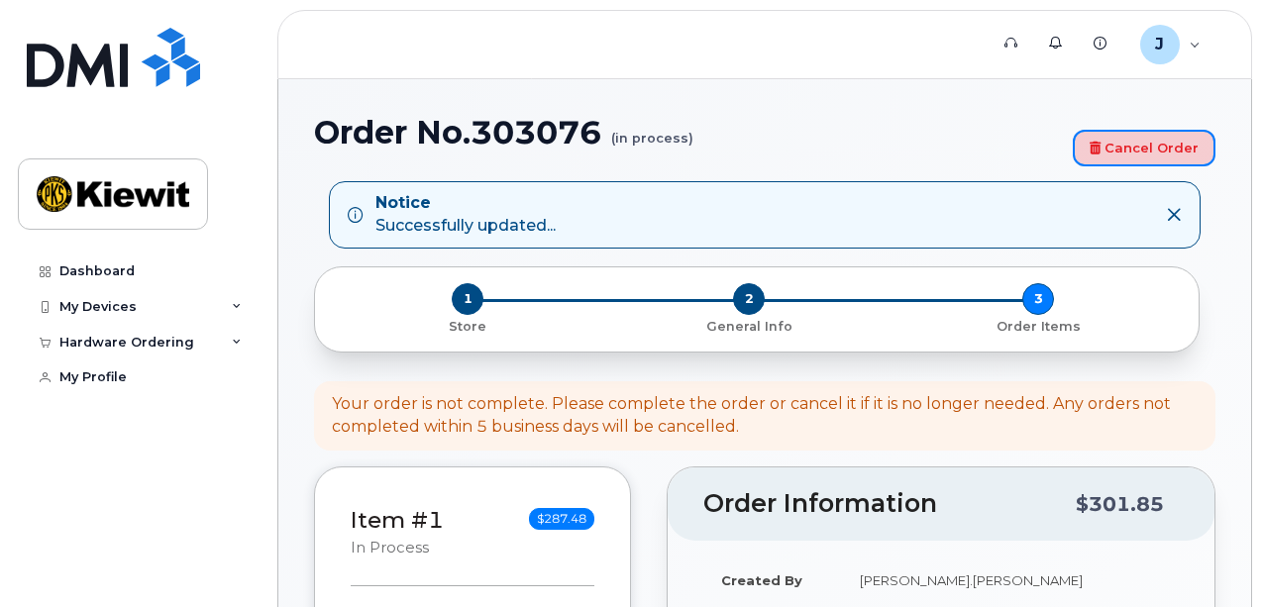
drag, startPoint x: 1126, startPoint y: 141, endPoint x: 723, endPoint y: 51, distance: 413.1
click at [1126, 141] on link "Cancel Order" at bounding box center [1144, 148] width 143 height 37
